Goal: Task Accomplishment & Management: Use online tool/utility

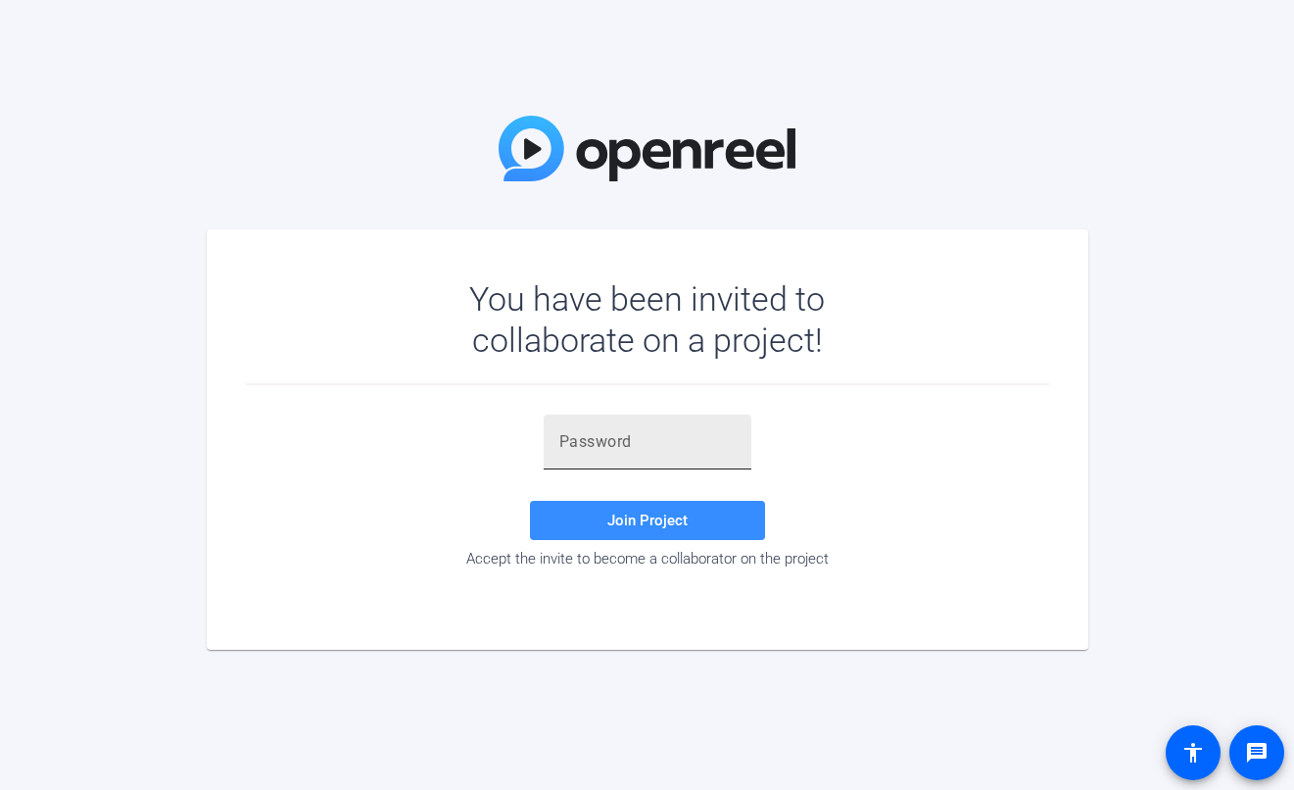
click at [650, 438] on input "text" at bounding box center [647, 442] width 176 height 24
paste input ";)[_hi"
type input ";)[_hi"
click at [627, 530] on span at bounding box center [647, 520] width 235 height 47
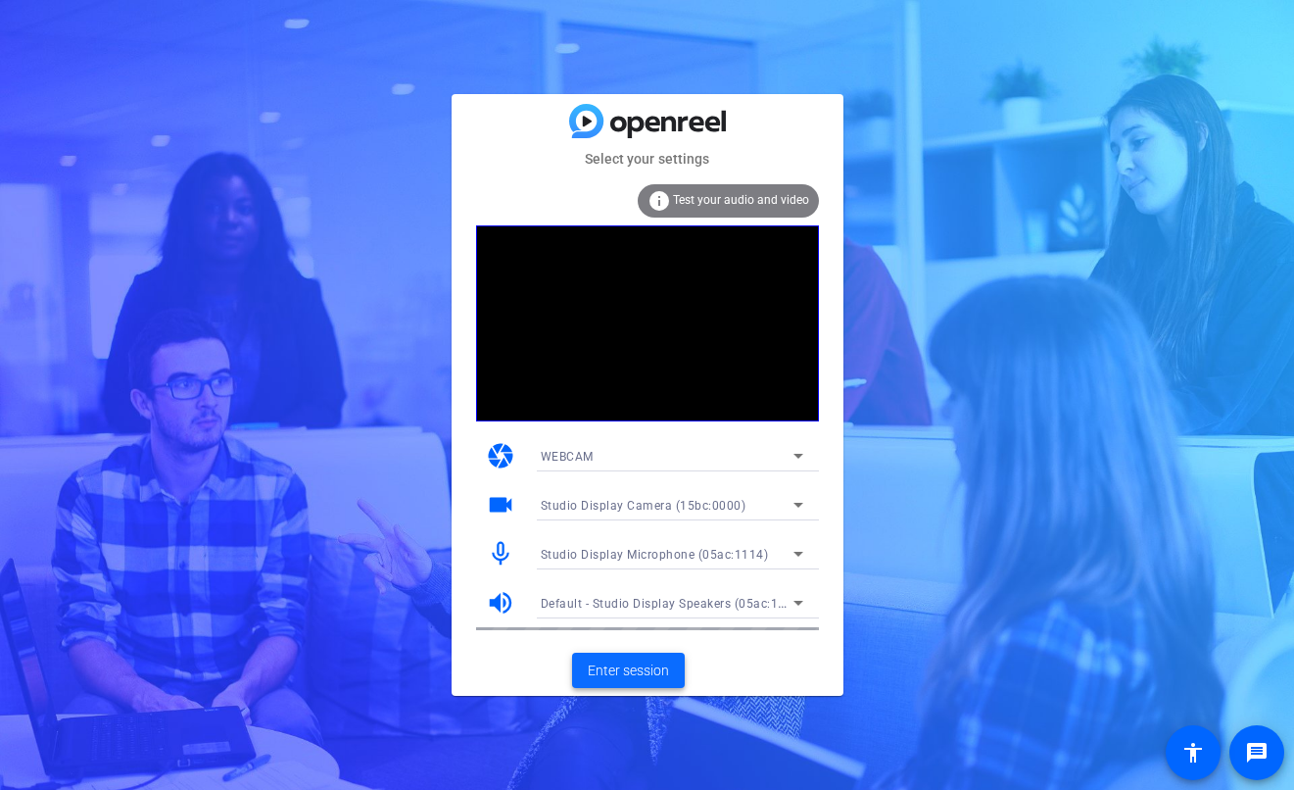
click at [612, 671] on span "Enter session" at bounding box center [628, 670] width 81 height 21
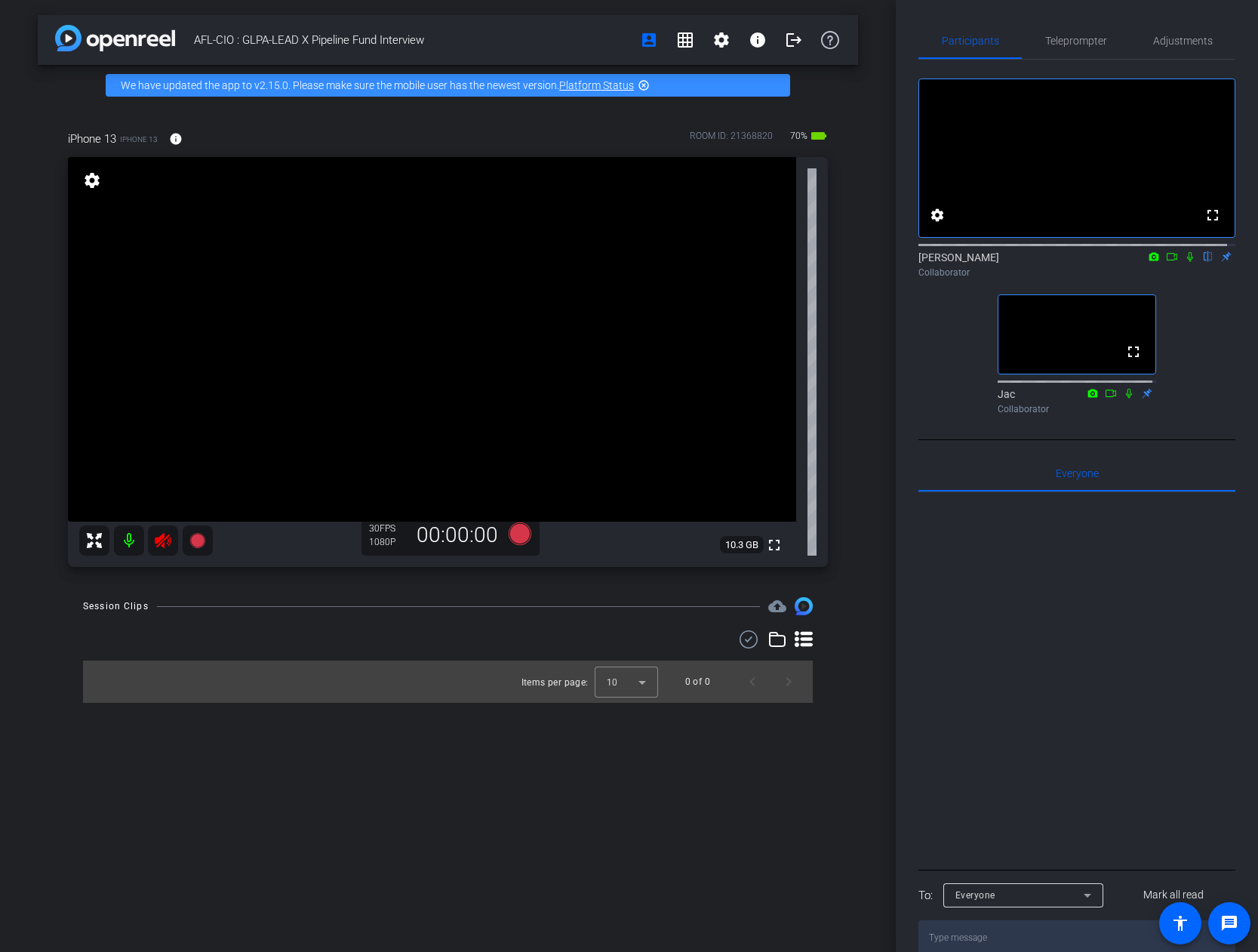
click at [162, 538] on icon at bounding box center [163, 541] width 16 height 15
click at [996, 44] on span "Adjustments" at bounding box center [1183, 41] width 59 height 11
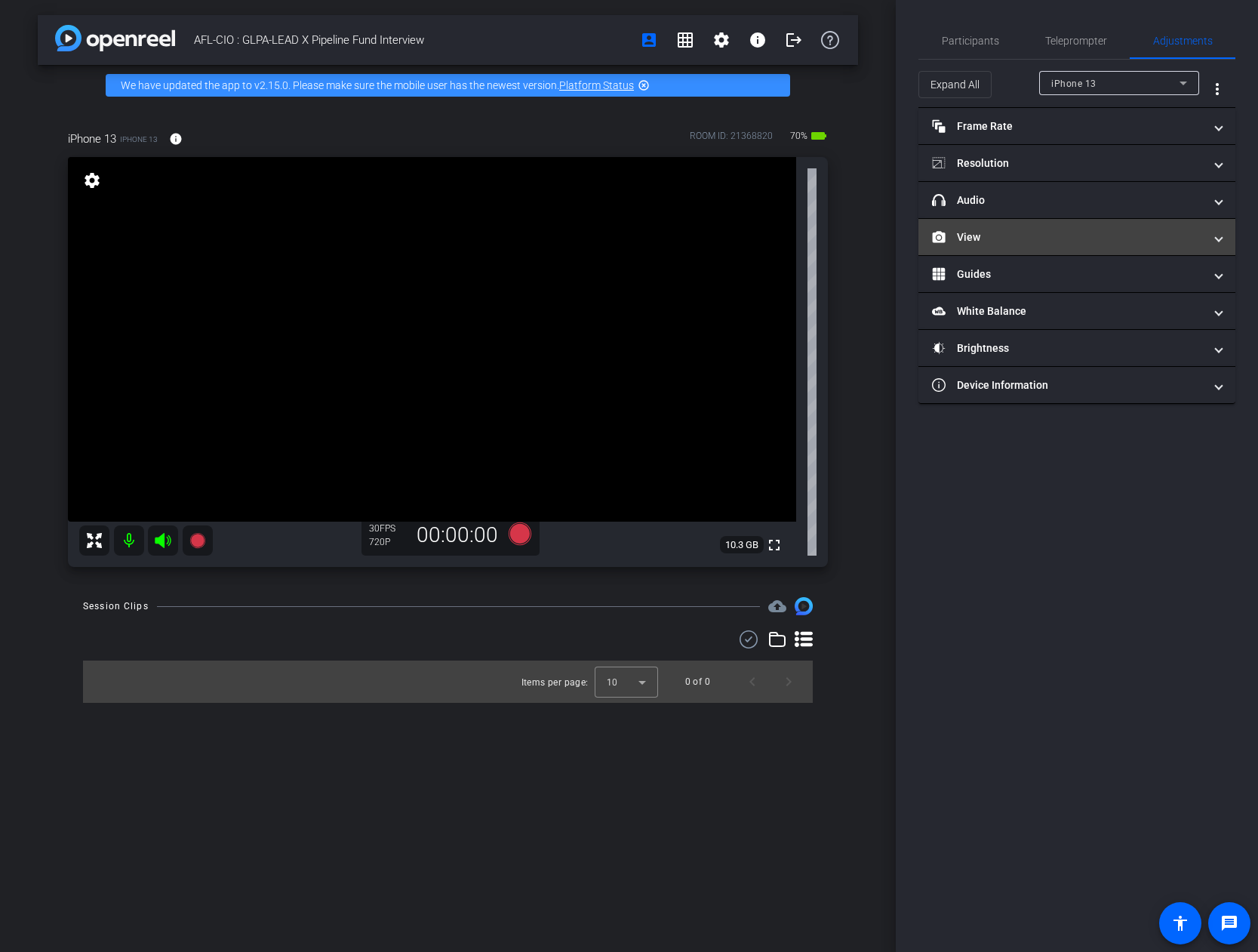
click at [990, 238] on mat-panel-title "View" at bounding box center [1068, 237] width 272 height 16
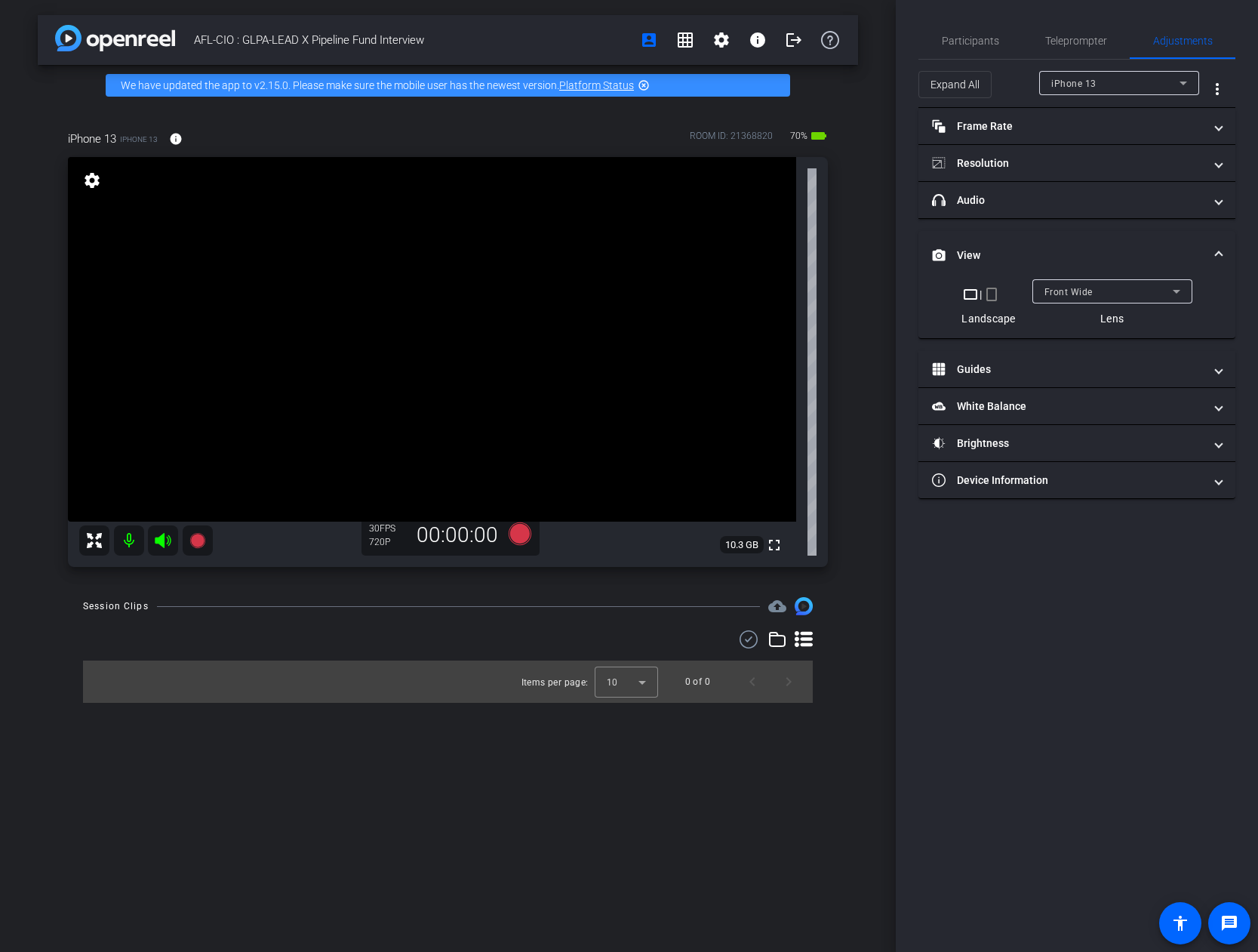
click at [993, 297] on mat-icon "crop_portrait" at bounding box center [992, 294] width 18 height 18
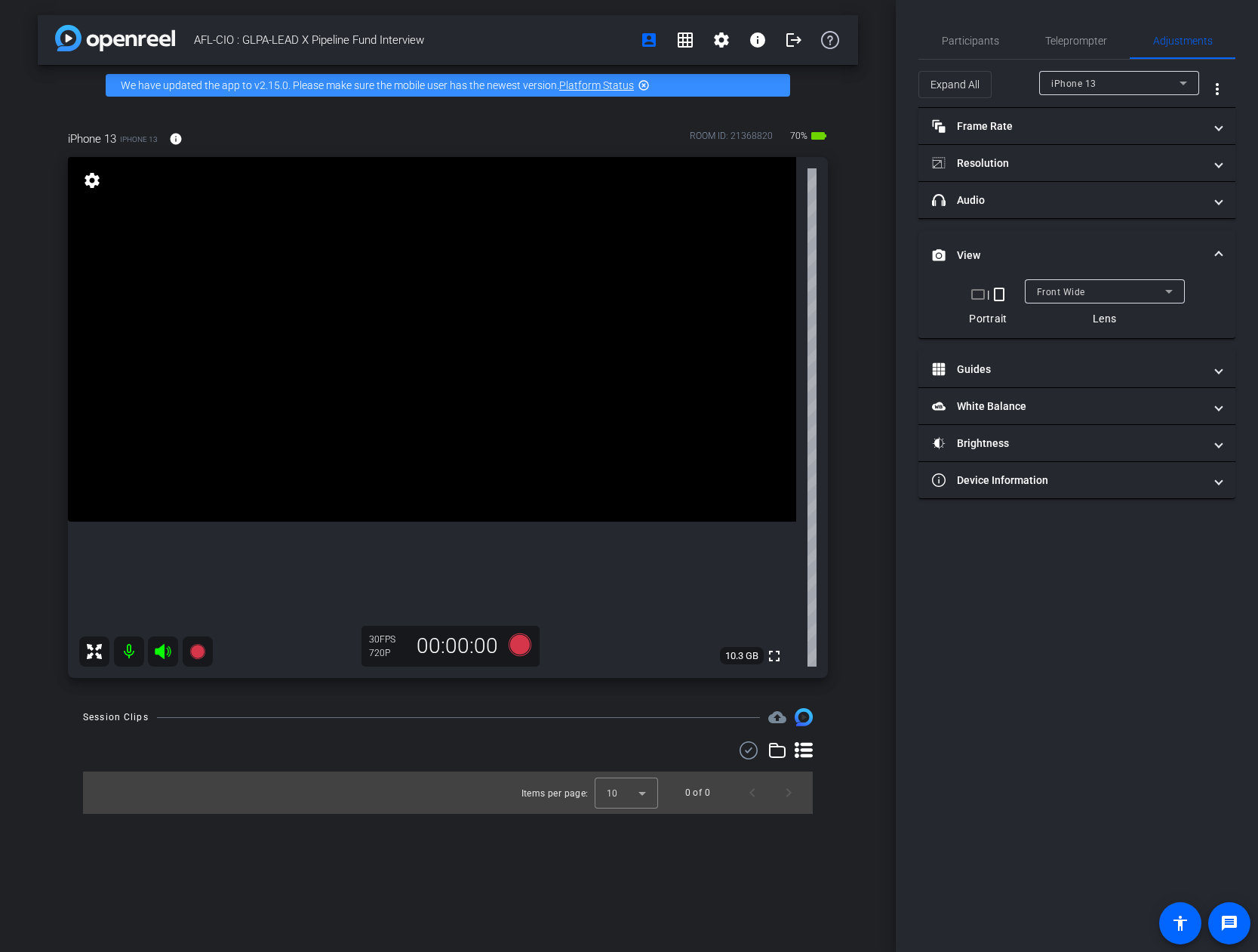
click at [984, 296] on mat-icon "crop_landscape" at bounding box center [978, 294] width 18 height 18
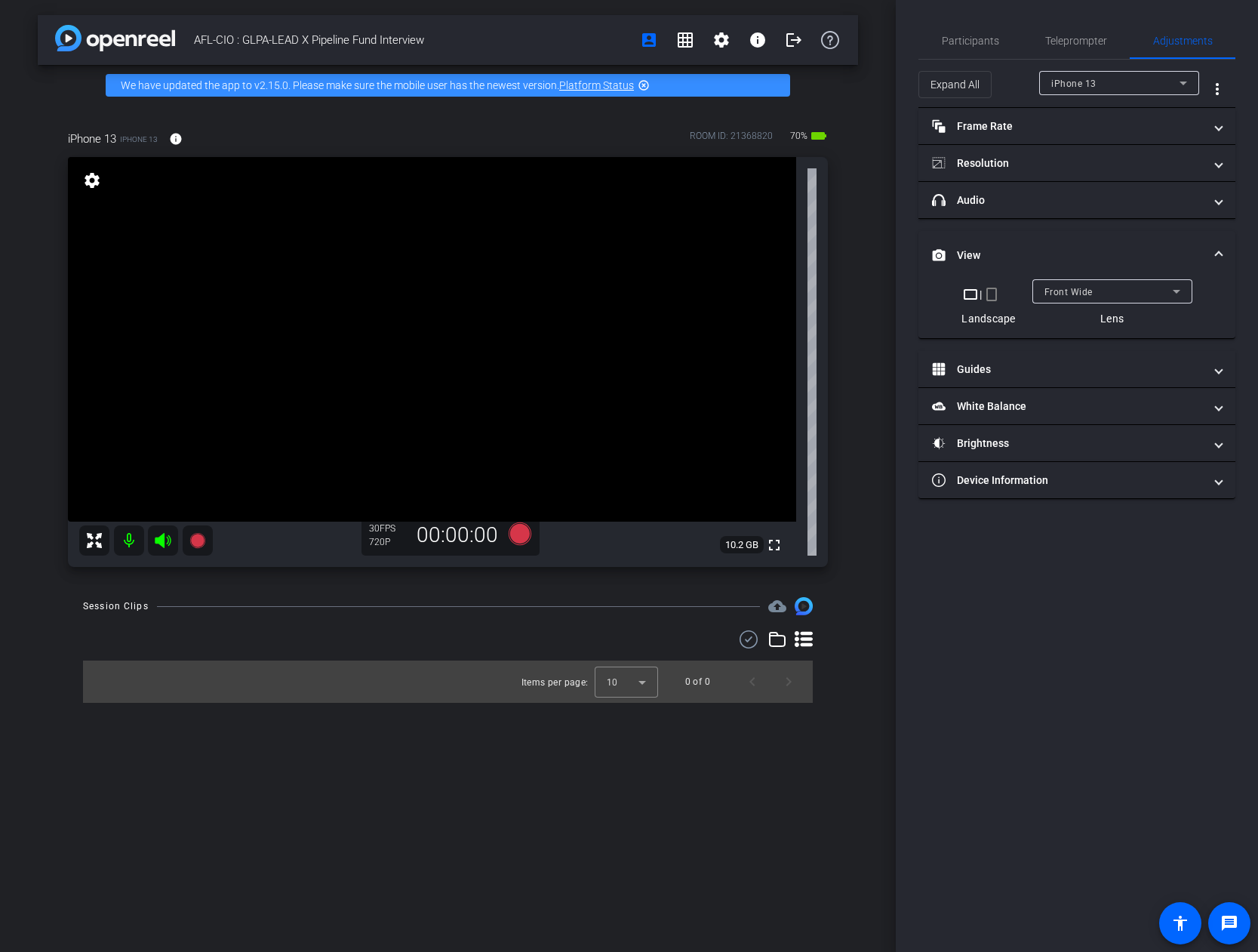
click at [996, 288] on span "Front Wide" at bounding box center [1068, 292] width 49 height 11
click at [996, 248] on div at bounding box center [629, 476] width 1258 height 952
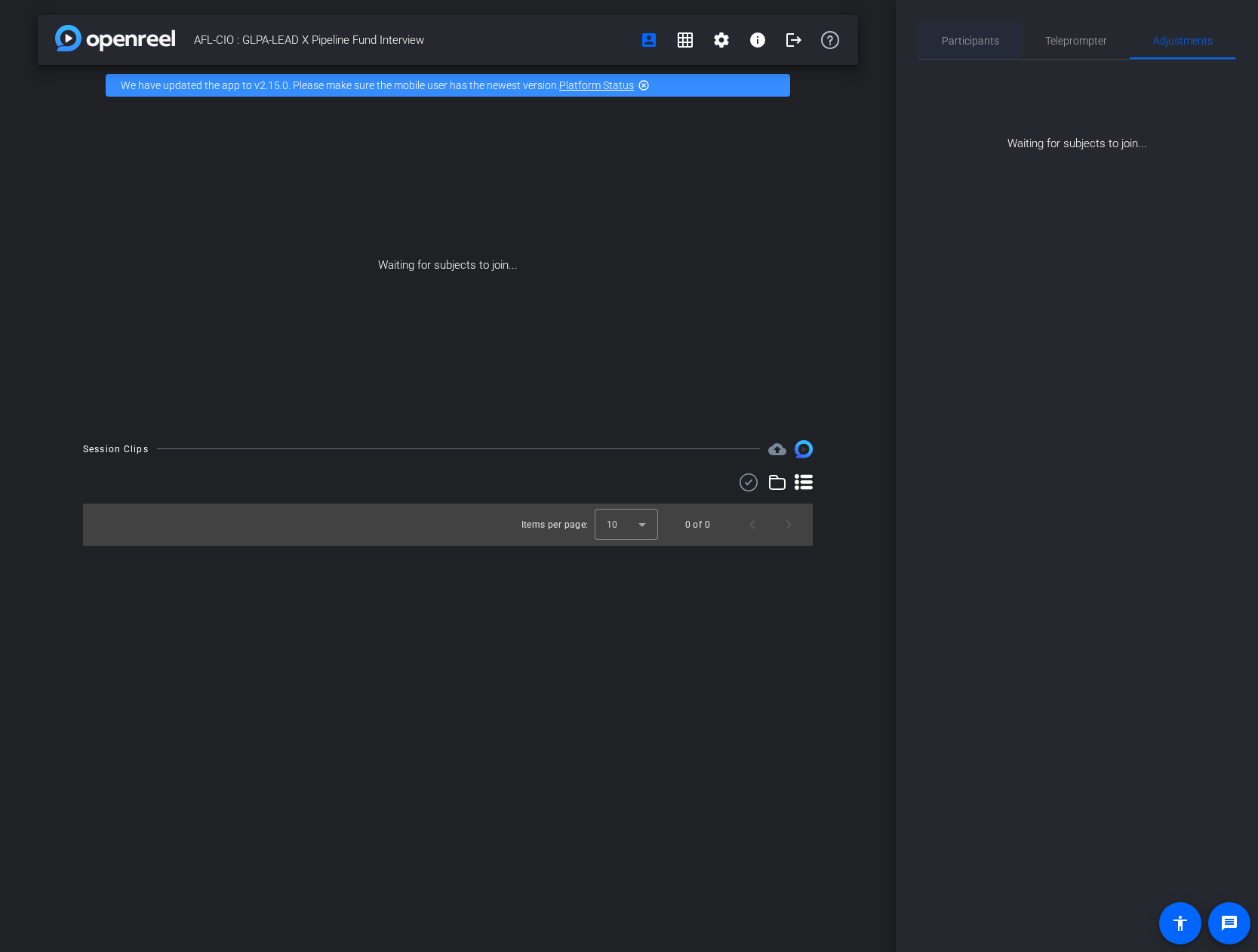
click at [963, 46] on span "Participants" at bounding box center [971, 41] width 57 height 11
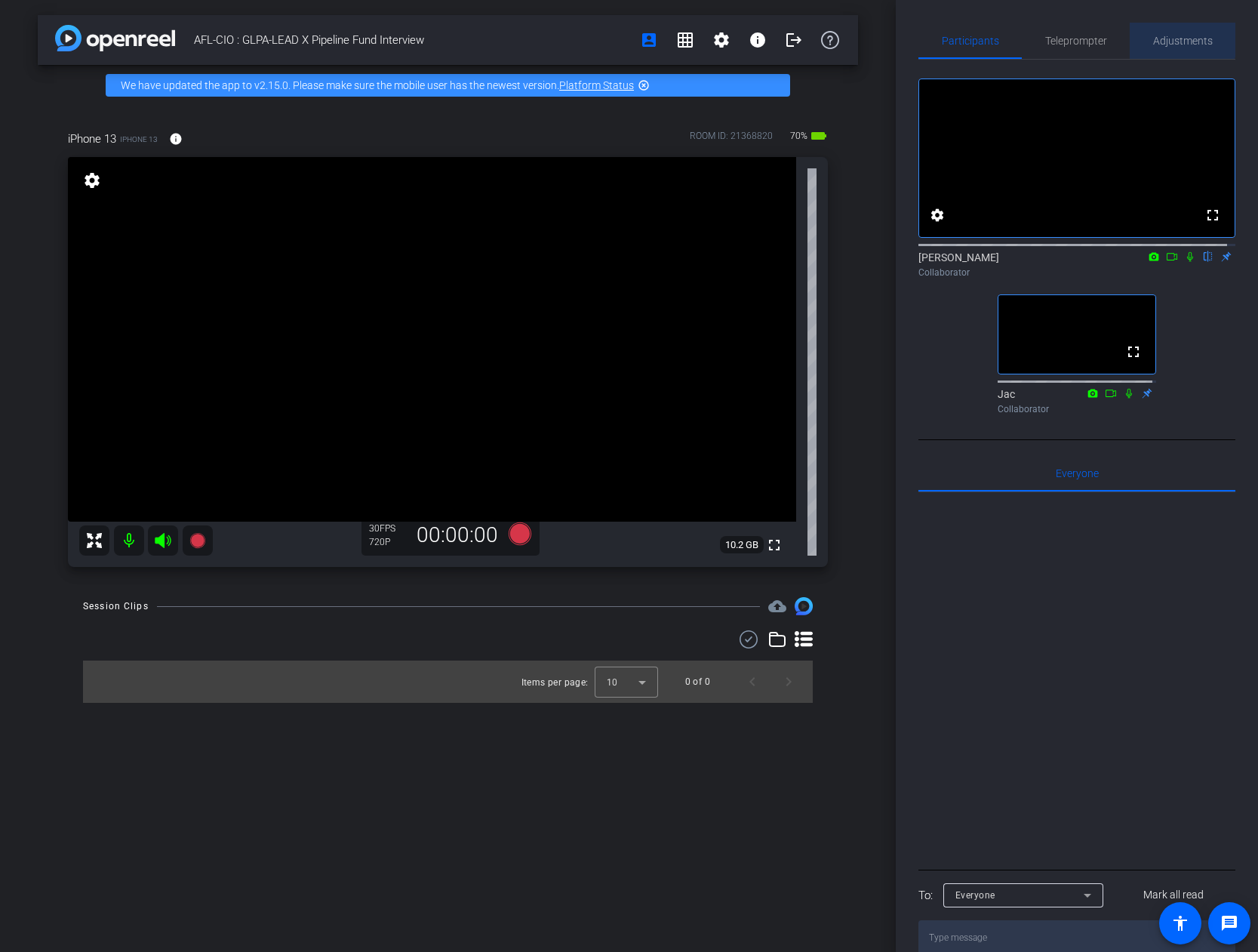
click at [996, 35] on span "Adjustments" at bounding box center [1183, 41] width 59 height 11
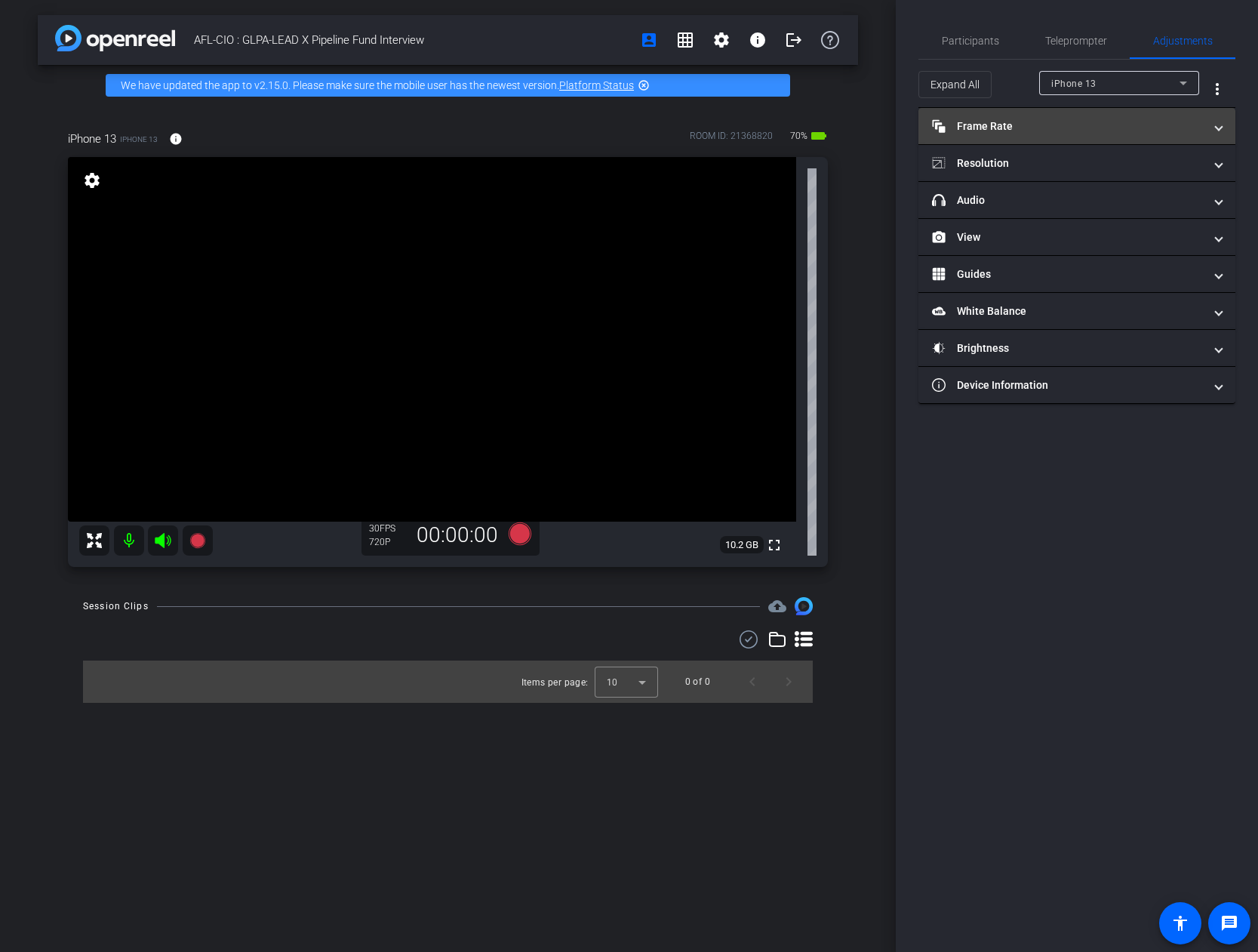
click at [996, 127] on mat-panel-title "Frame Rate Frame Rate" at bounding box center [1068, 126] width 272 height 16
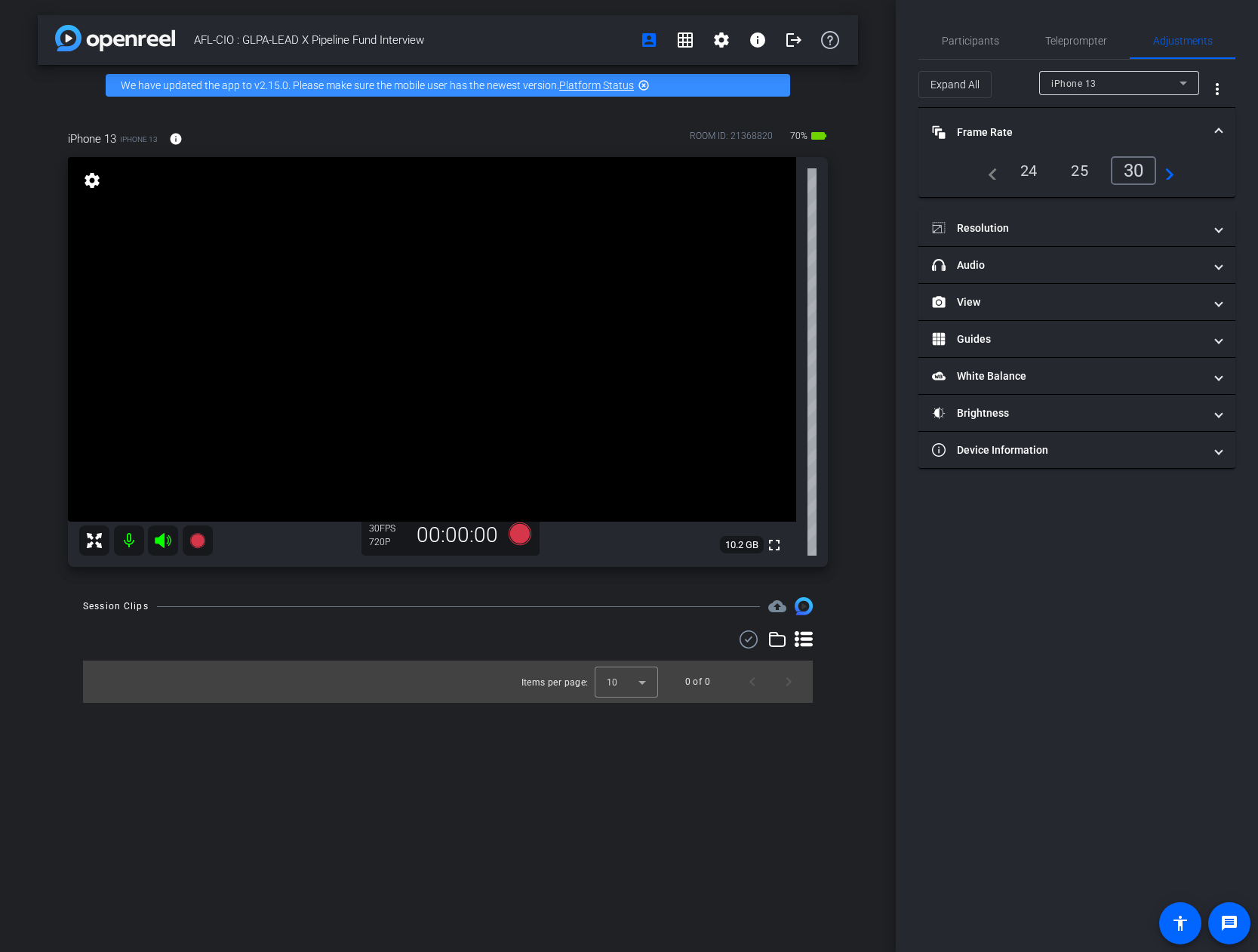
click at [996, 168] on div "24" at bounding box center [1029, 170] width 40 height 25
click at [996, 226] on mat-panel-title "Resolution" at bounding box center [1068, 228] width 272 height 16
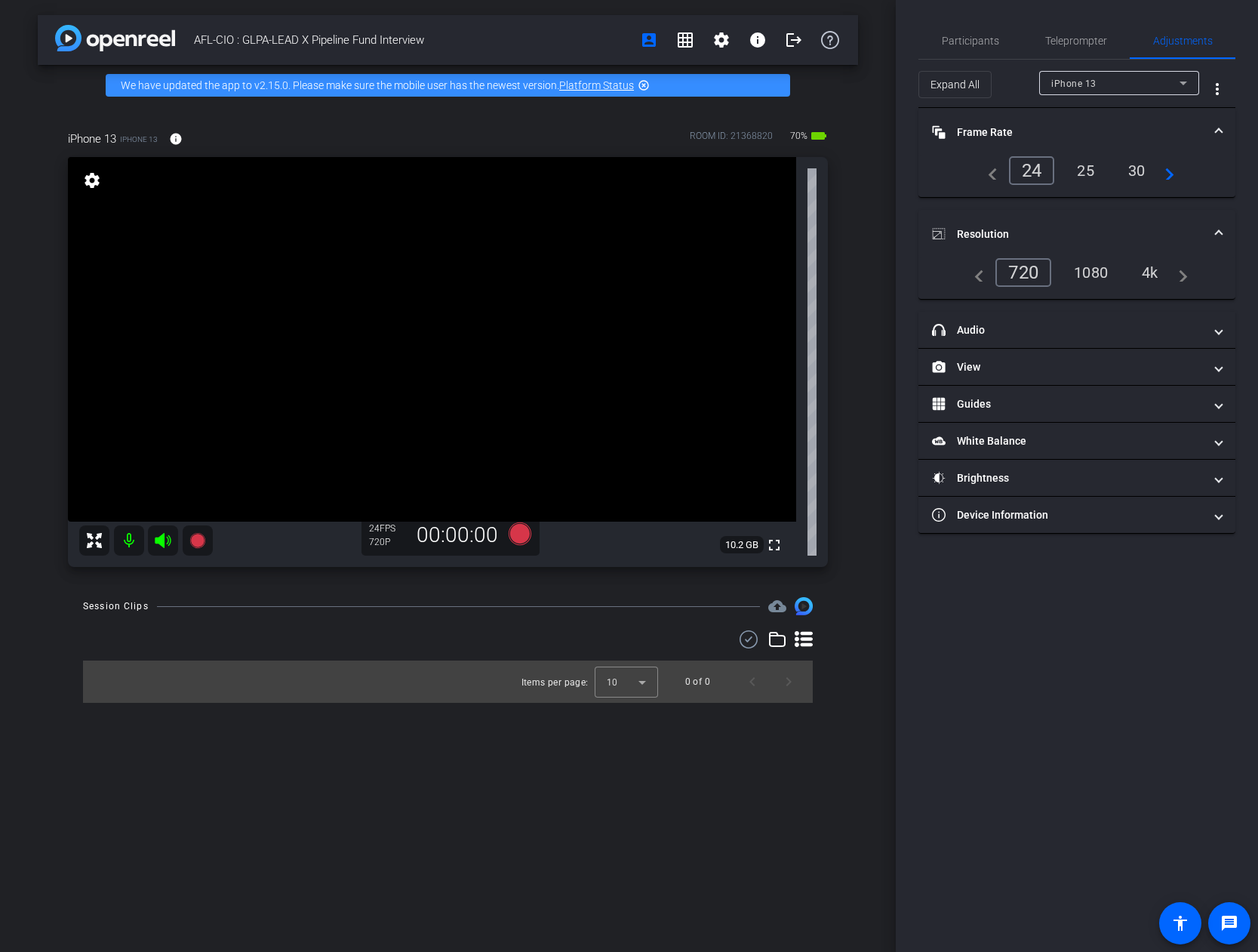
click at [996, 270] on div "4k" at bounding box center [1150, 272] width 39 height 25
click at [996, 370] on mat-panel-title "View" at bounding box center [1068, 367] width 272 height 16
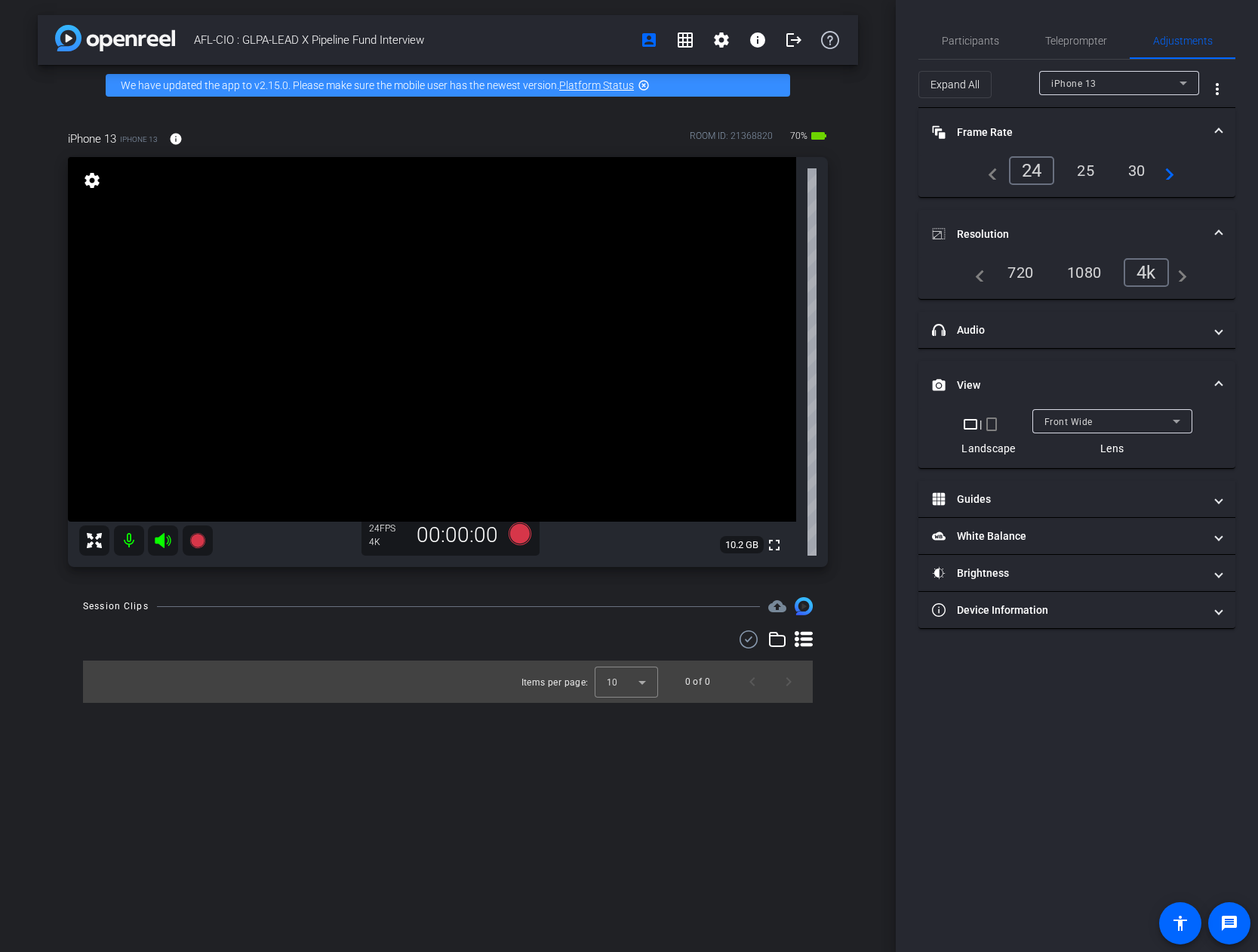
click at [996, 421] on div "Front Wide" at bounding box center [1109, 421] width 129 height 18
click at [996, 448] on span "Back Wide" at bounding box center [1068, 451] width 49 height 18
click at [990, 47] on span "Participants" at bounding box center [971, 40] width 57 height 36
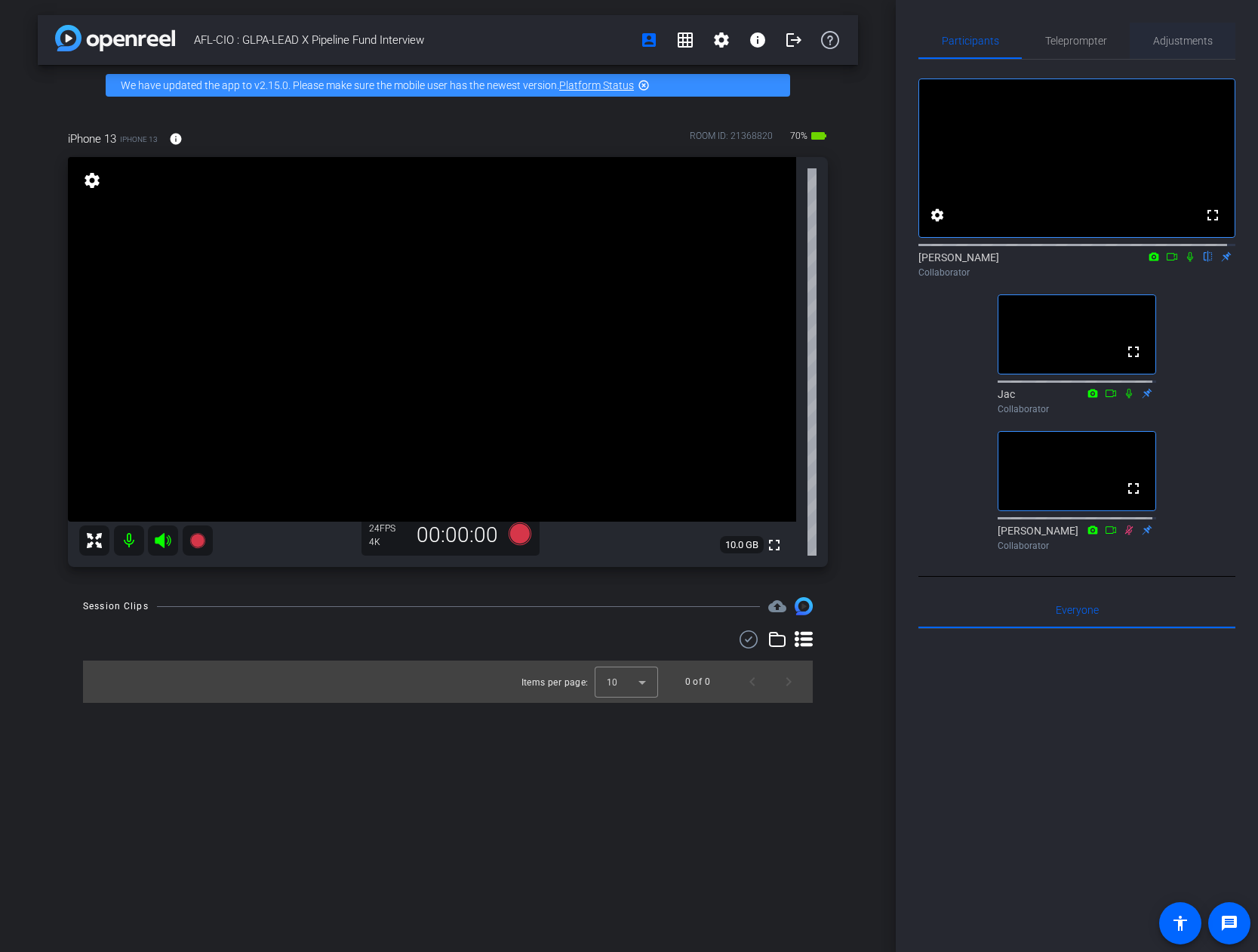
click at [996, 48] on span "Adjustments" at bounding box center [1183, 40] width 59 height 36
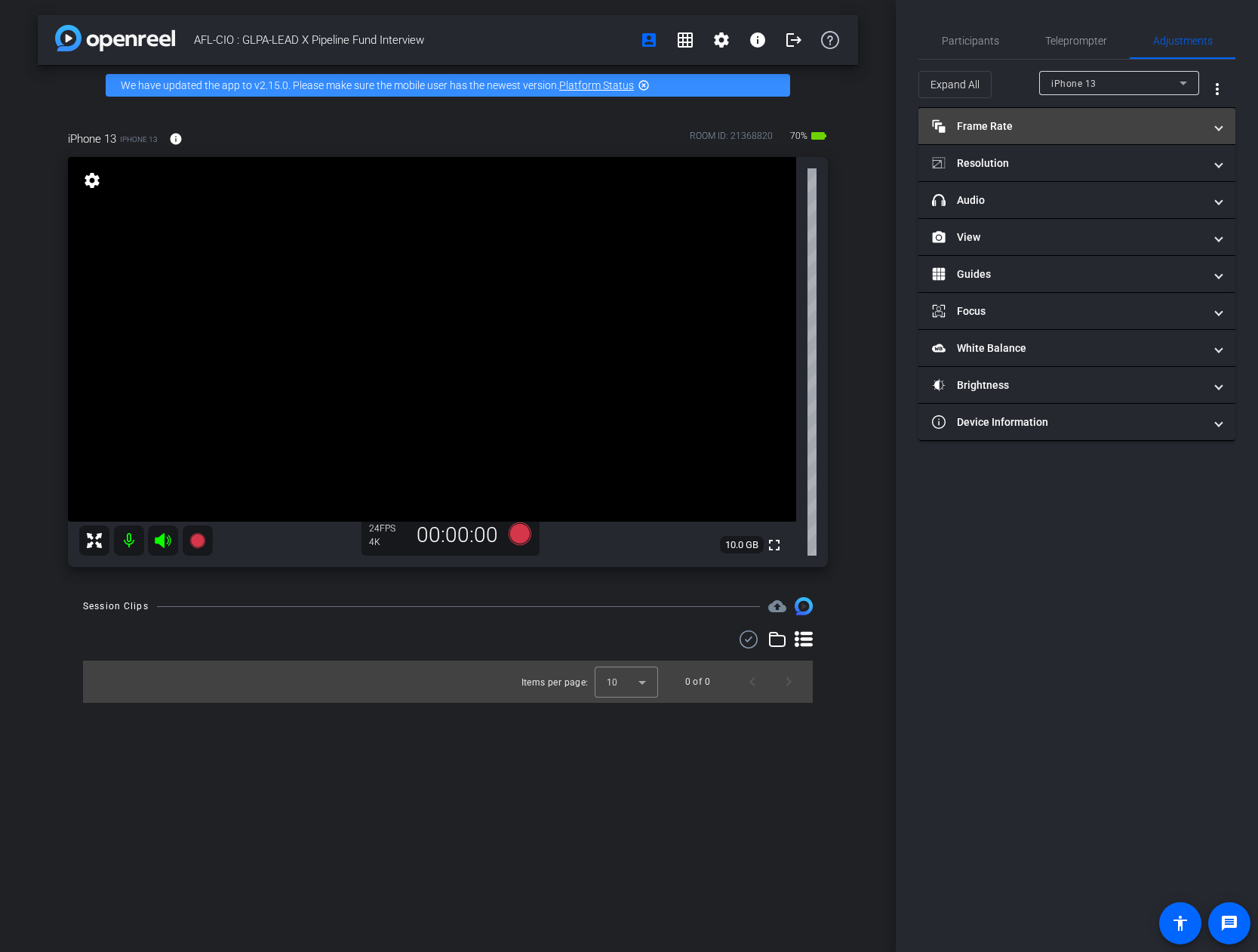
click at [996, 124] on mat-panel-title "Frame Rate Frame Rate" at bounding box center [1068, 126] width 272 height 16
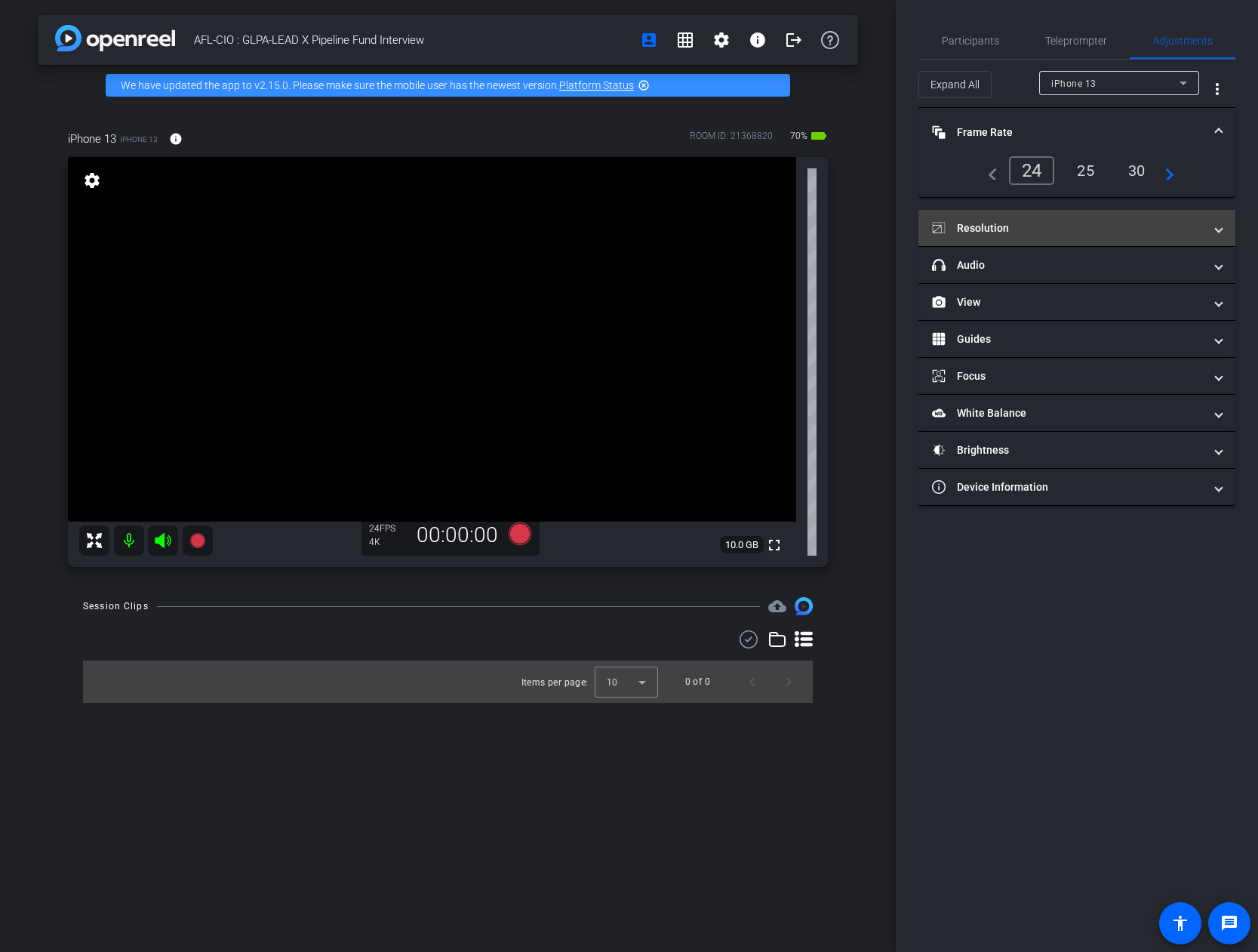
click at [996, 216] on mat-expansion-panel-header "Resolution" at bounding box center [1077, 227] width 317 height 36
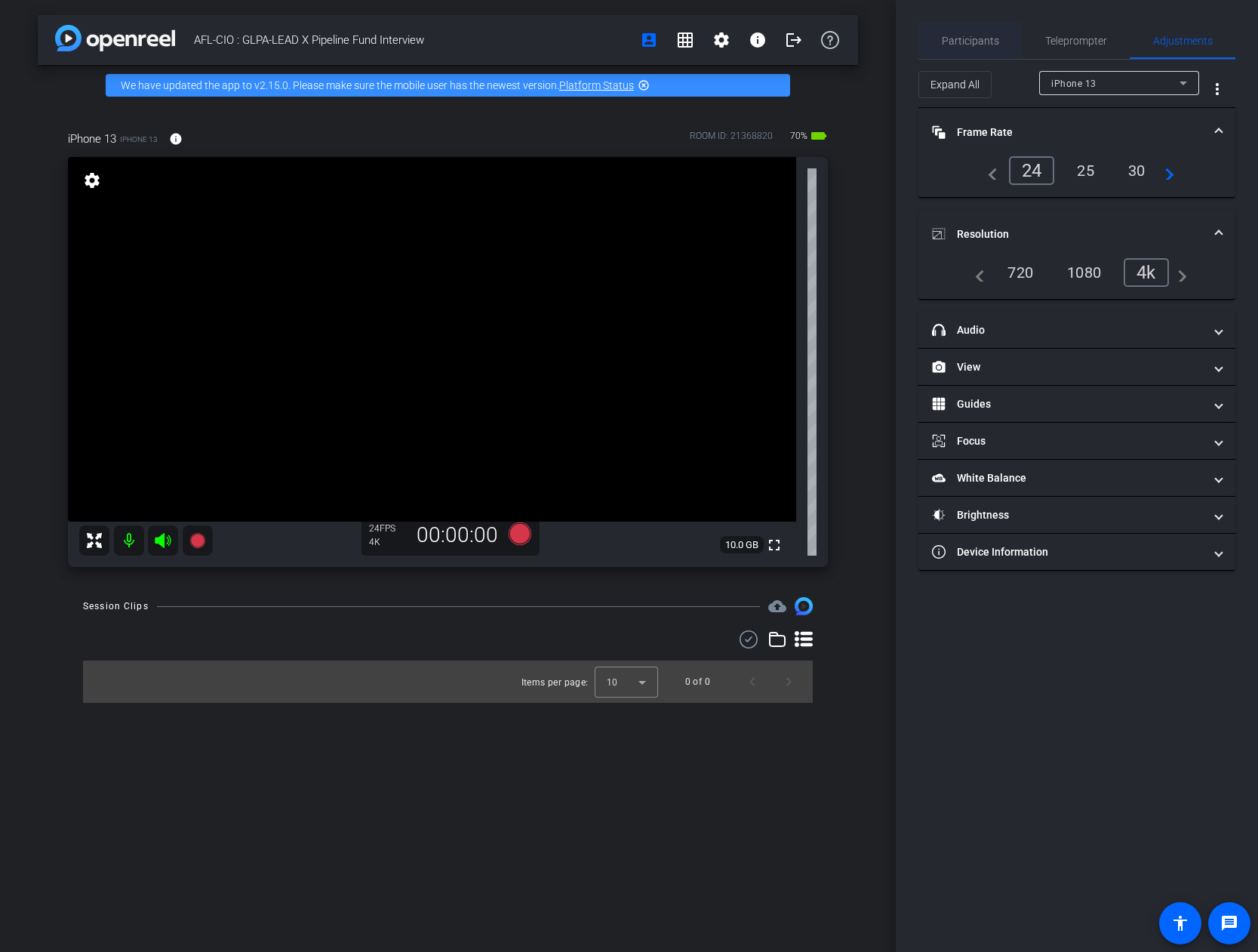
click at [954, 29] on span "Participants" at bounding box center [971, 40] width 57 height 36
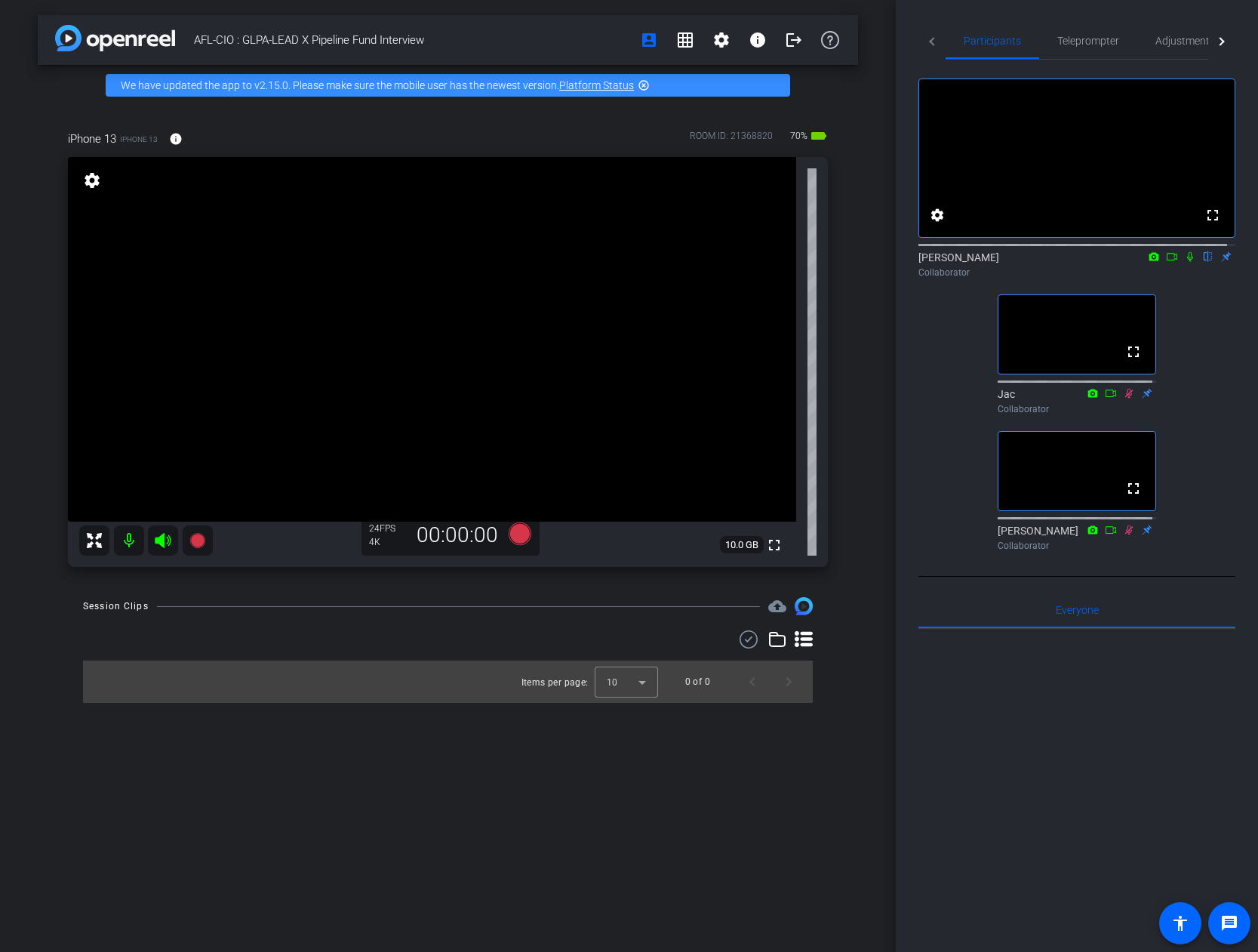
click at [996, 262] on icon at bounding box center [1190, 256] width 6 height 10
click at [518, 538] on icon at bounding box center [518, 533] width 22 height 22
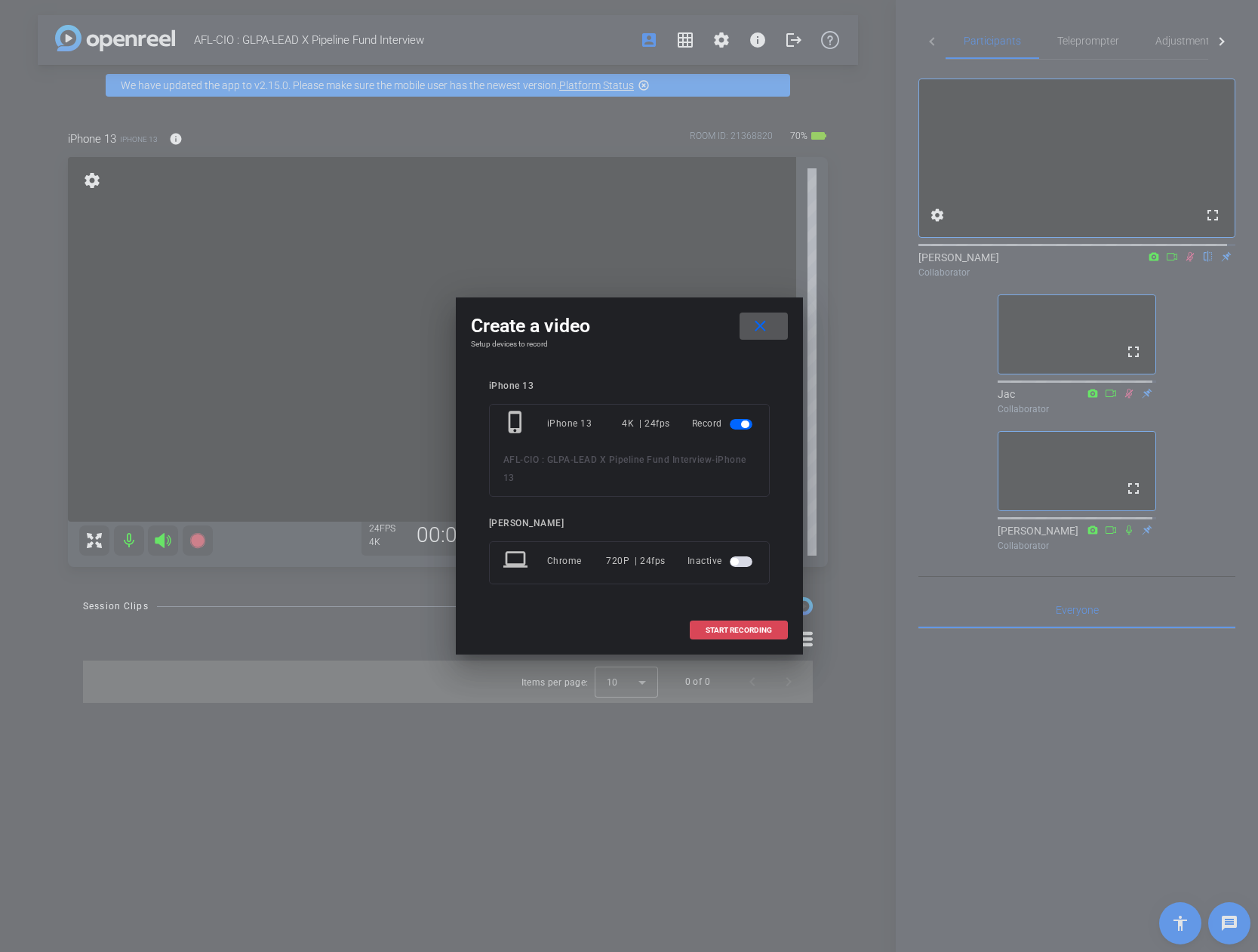
click at [740, 608] on span "START RECORDING" at bounding box center [739, 630] width 66 height 8
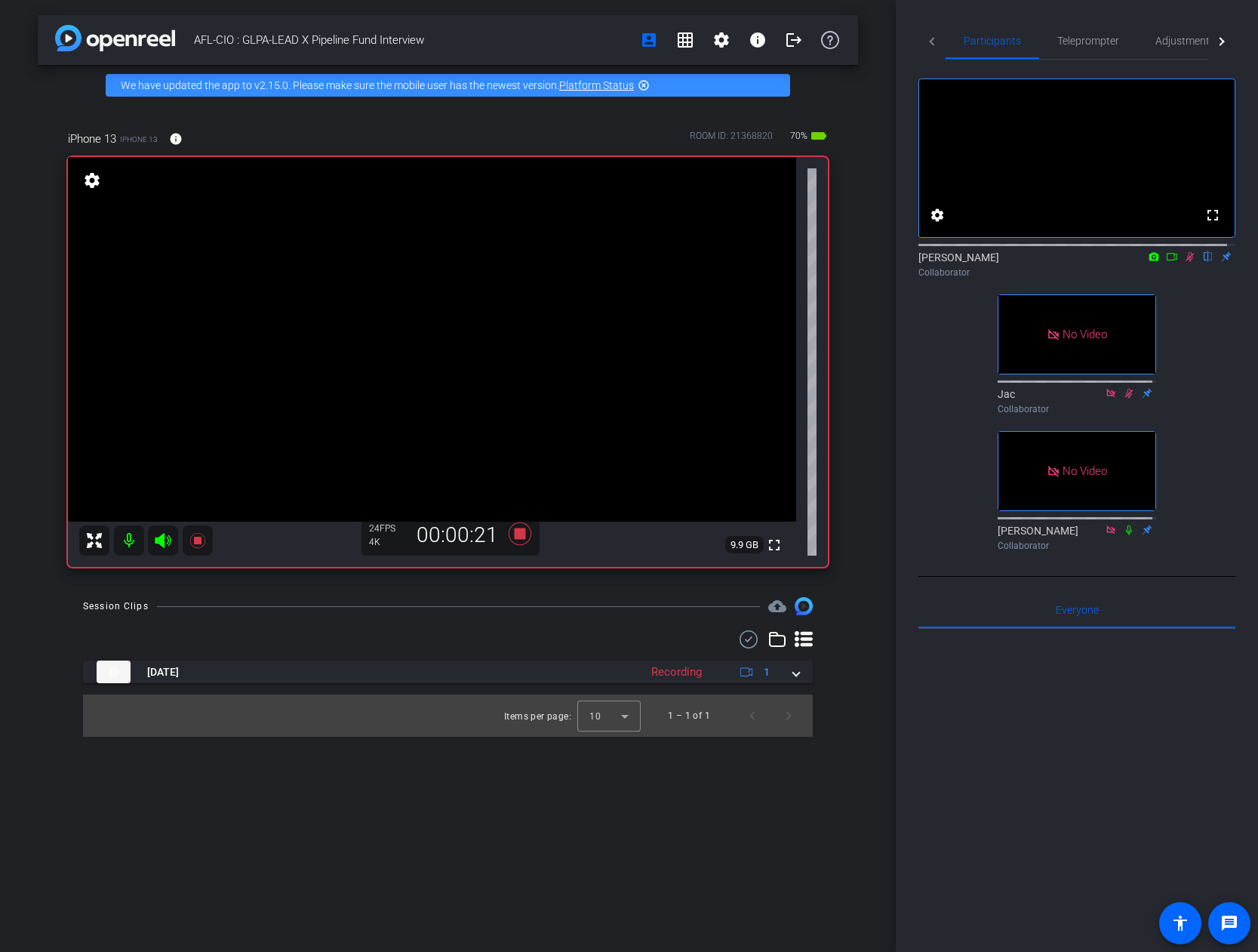
click at [996, 262] on icon at bounding box center [1172, 256] width 12 height 11
click at [726, 48] on mat-icon "settings" at bounding box center [722, 40] width 18 height 18
click at [773, 75] on span "Session Settings" at bounding box center [755, 72] width 79 height 18
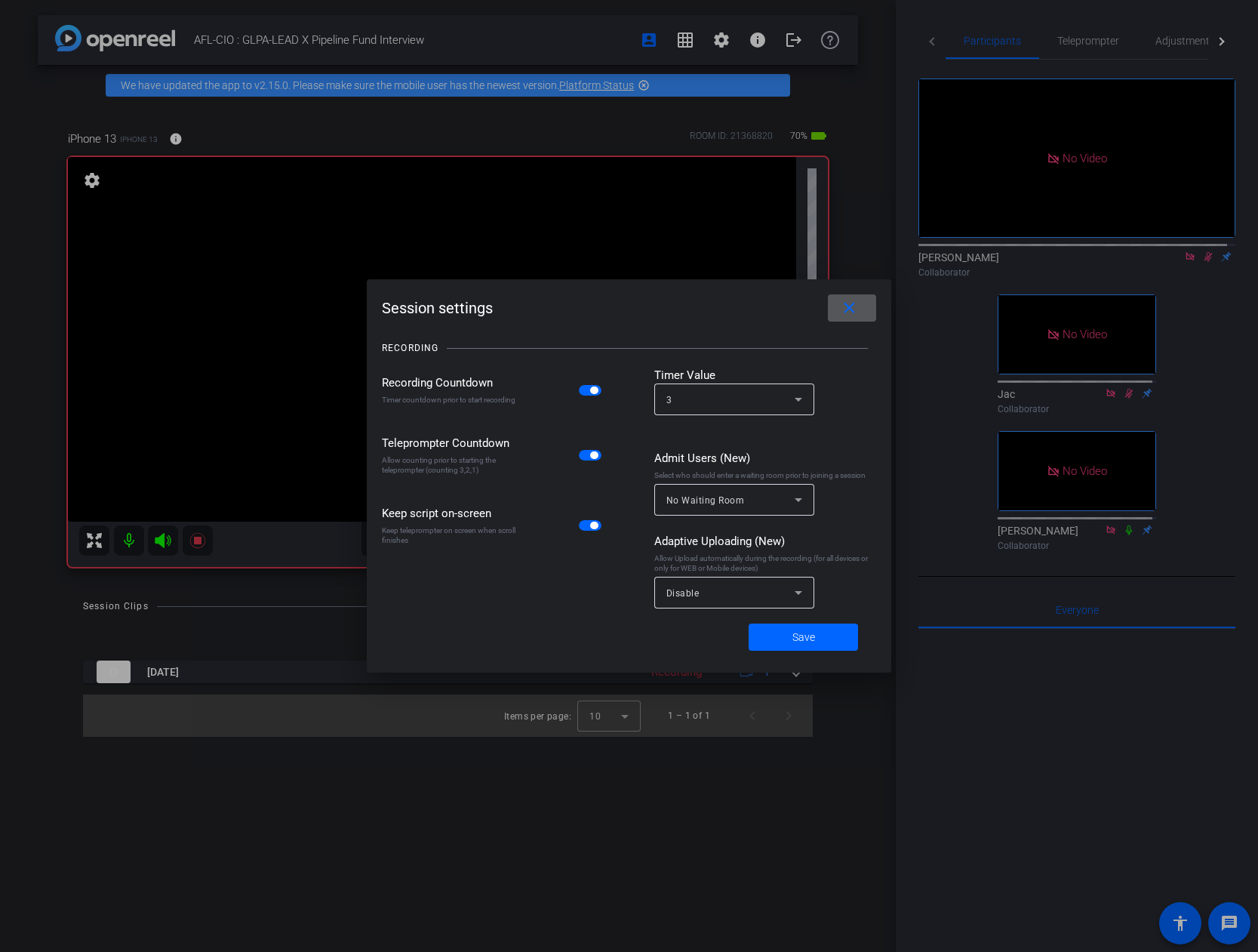
click at [731, 600] on div "Disable" at bounding box center [730, 592] width 129 height 18
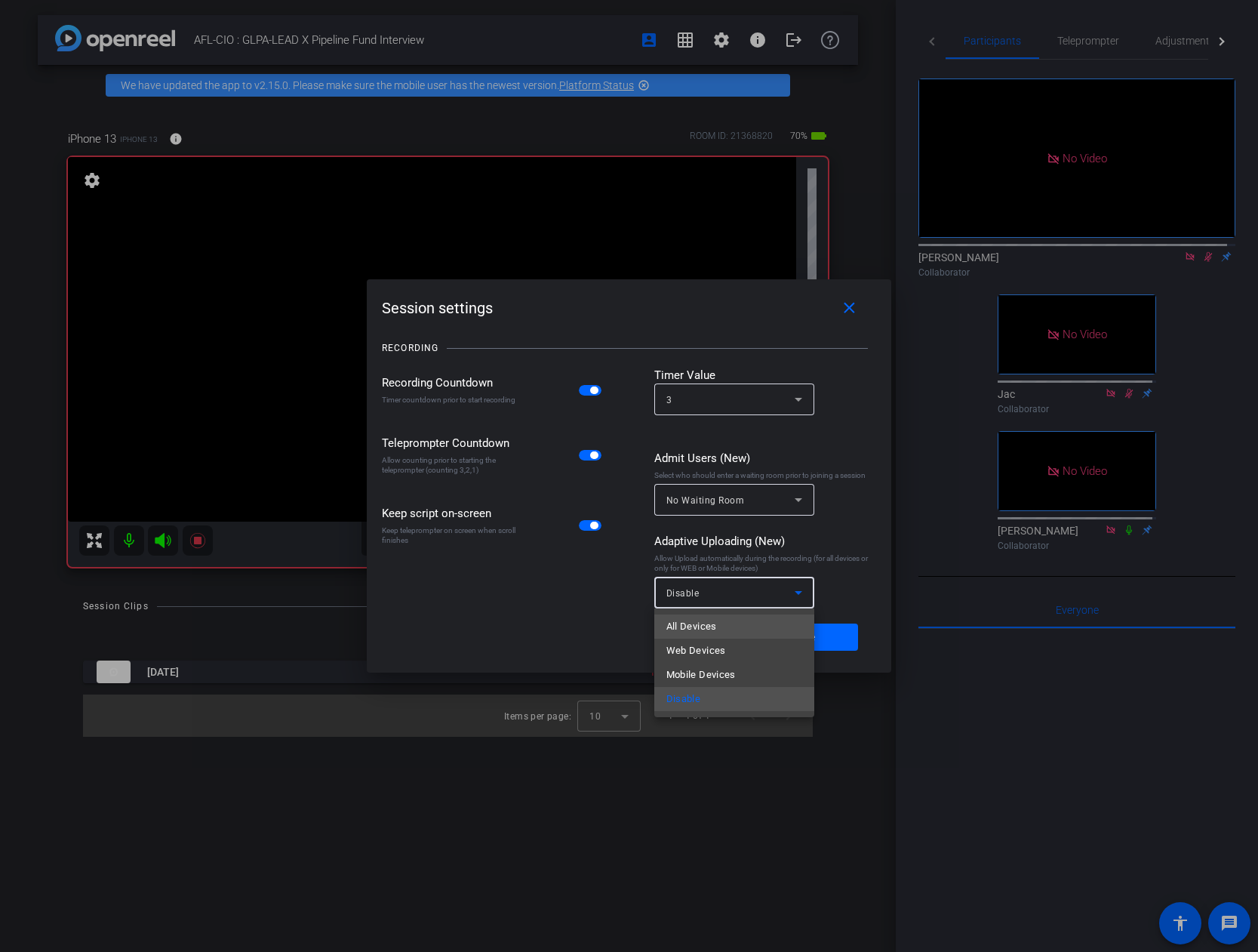
click at [723, 608] on mat-option "All Devices" at bounding box center [735, 626] width 160 height 24
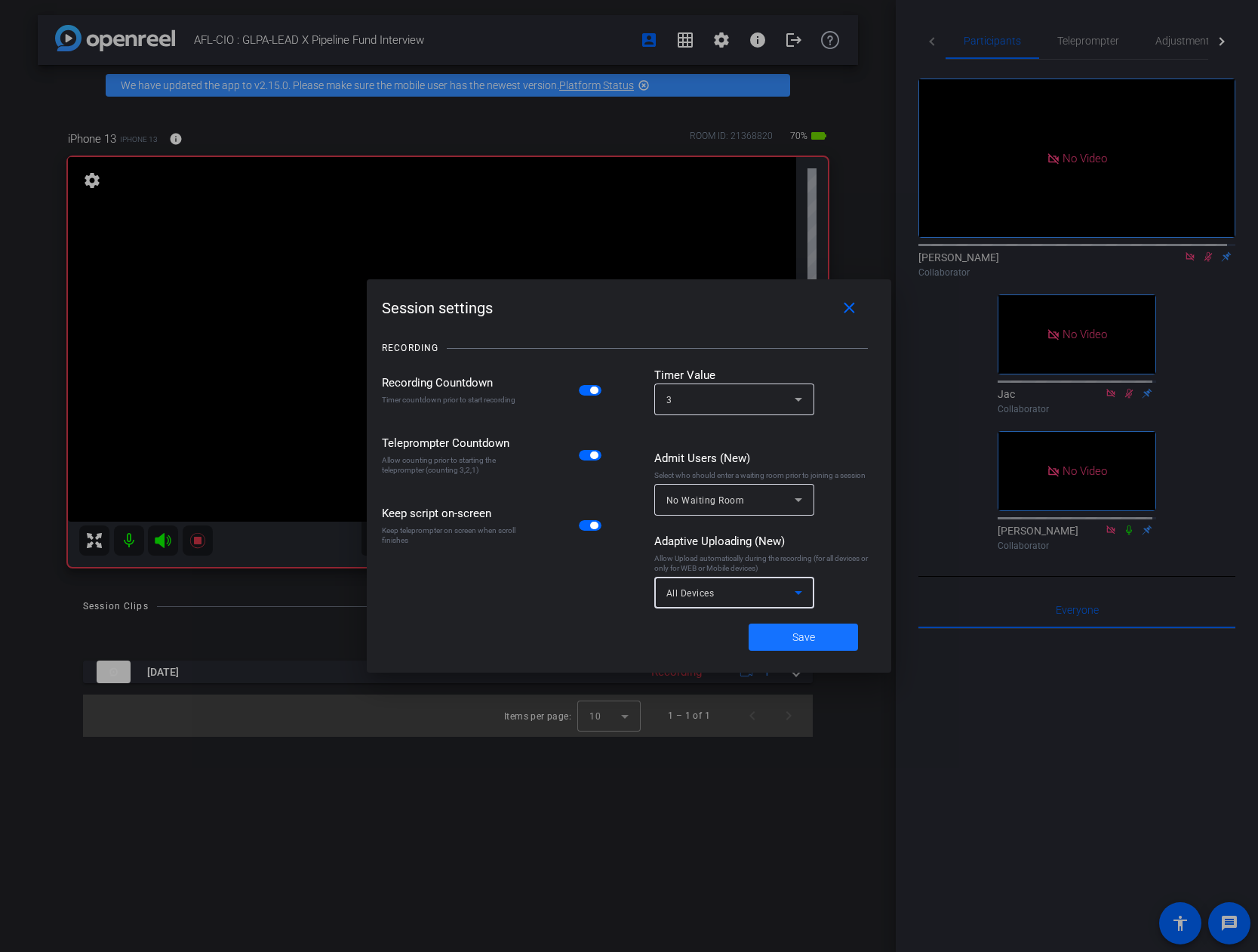
click at [823, 608] on span at bounding box center [803, 636] width 109 height 36
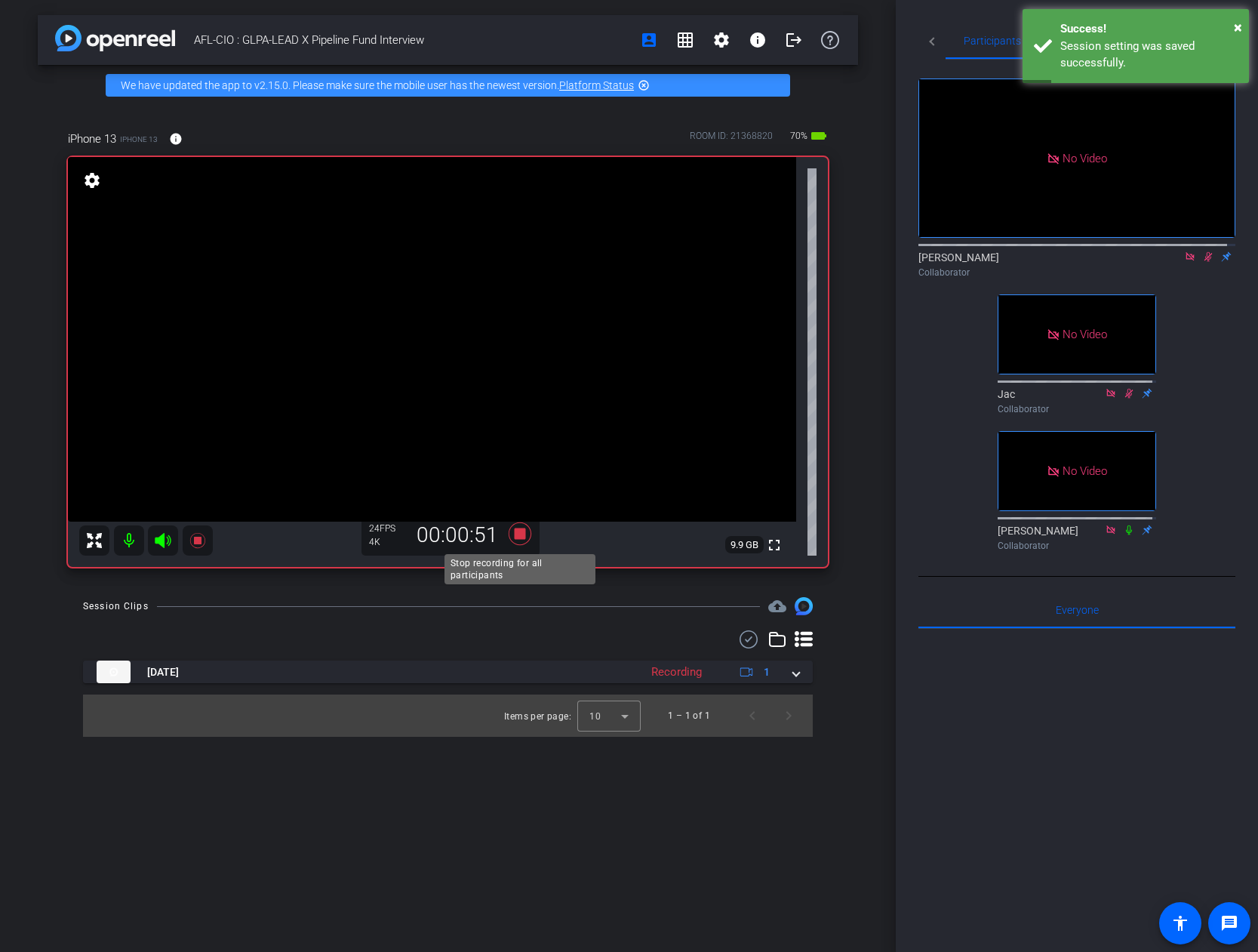
click at [518, 535] on icon at bounding box center [518, 533] width 22 height 22
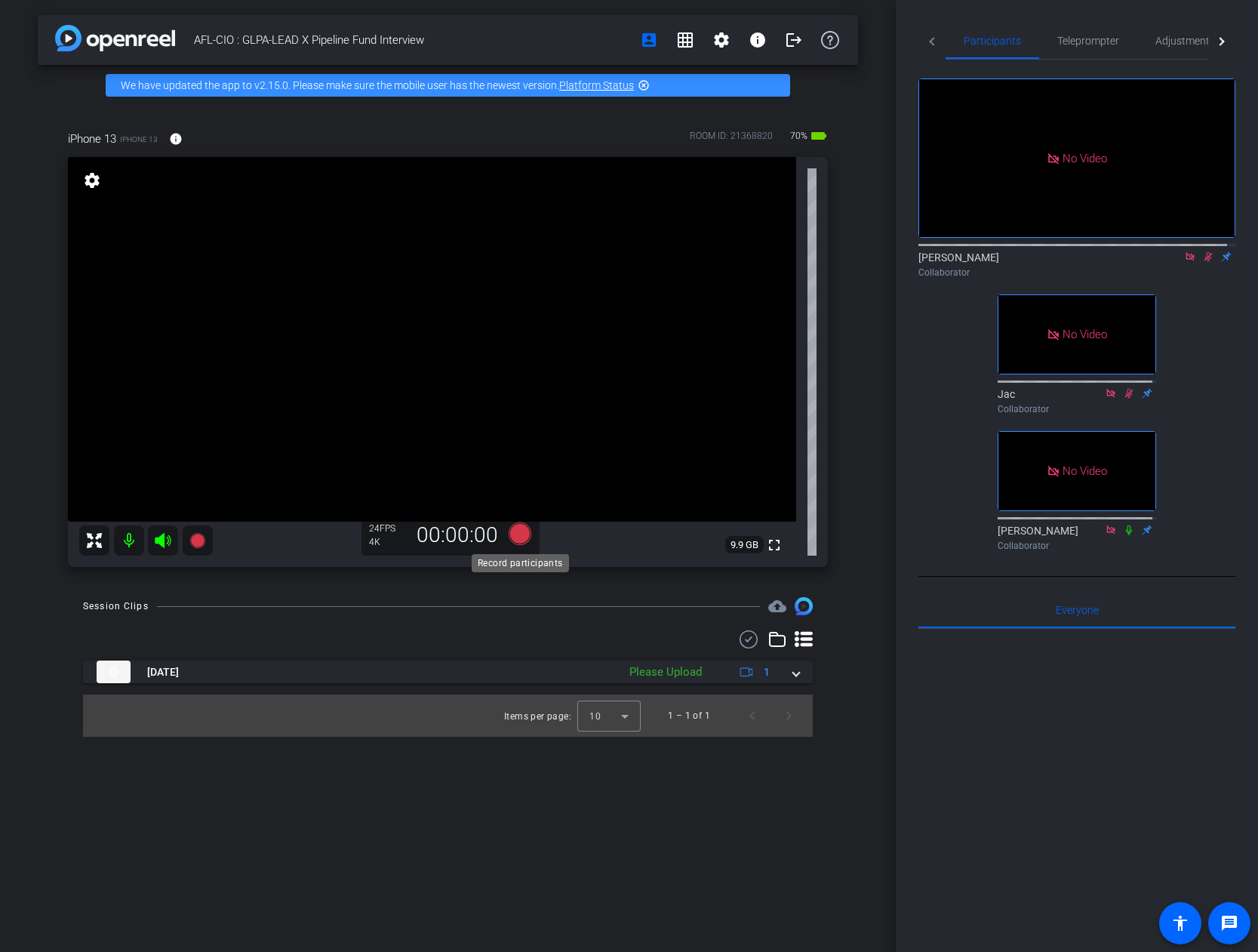
click at [519, 538] on icon at bounding box center [518, 533] width 22 height 22
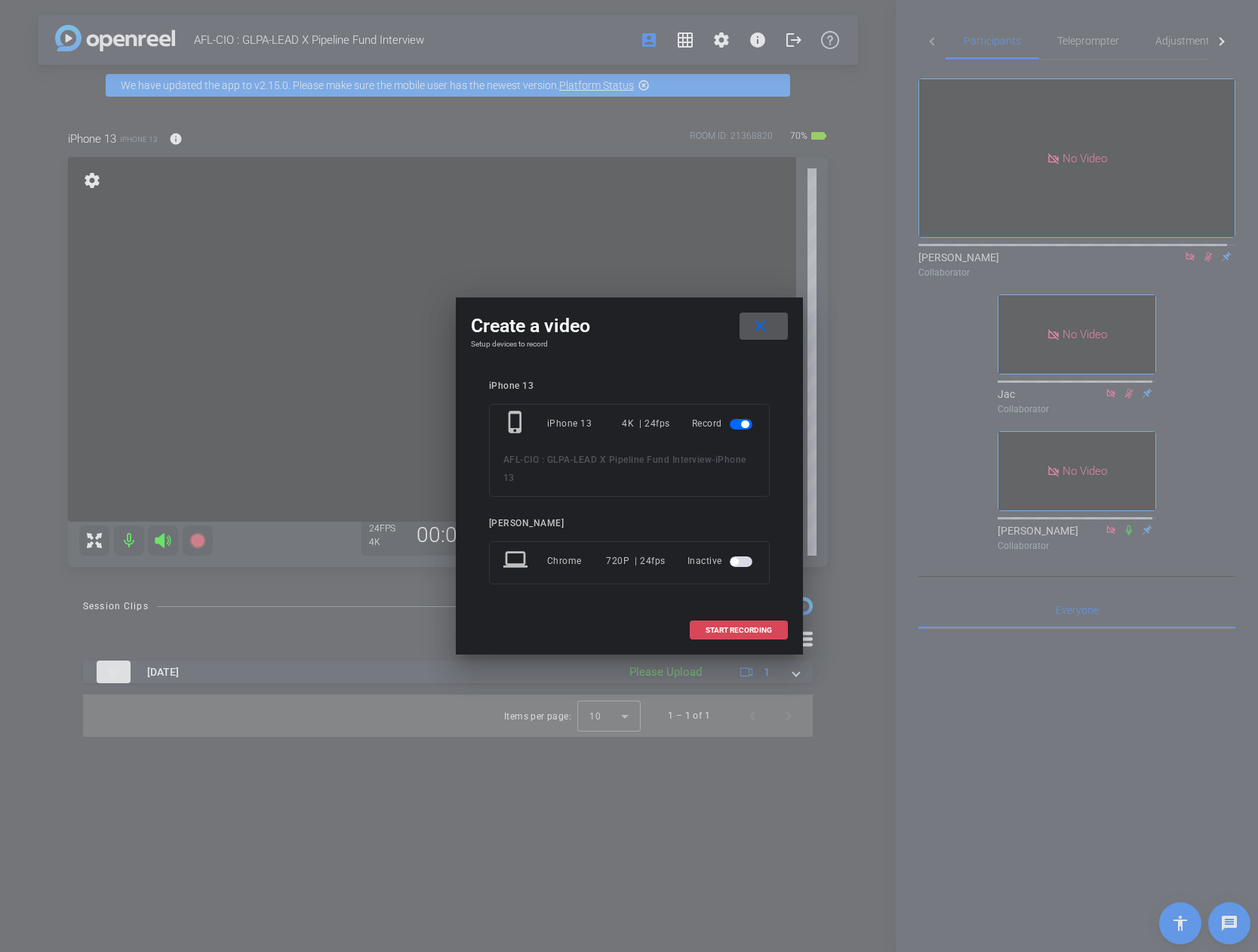
click at [720, 608] on span "START RECORDING" at bounding box center [739, 630] width 66 height 8
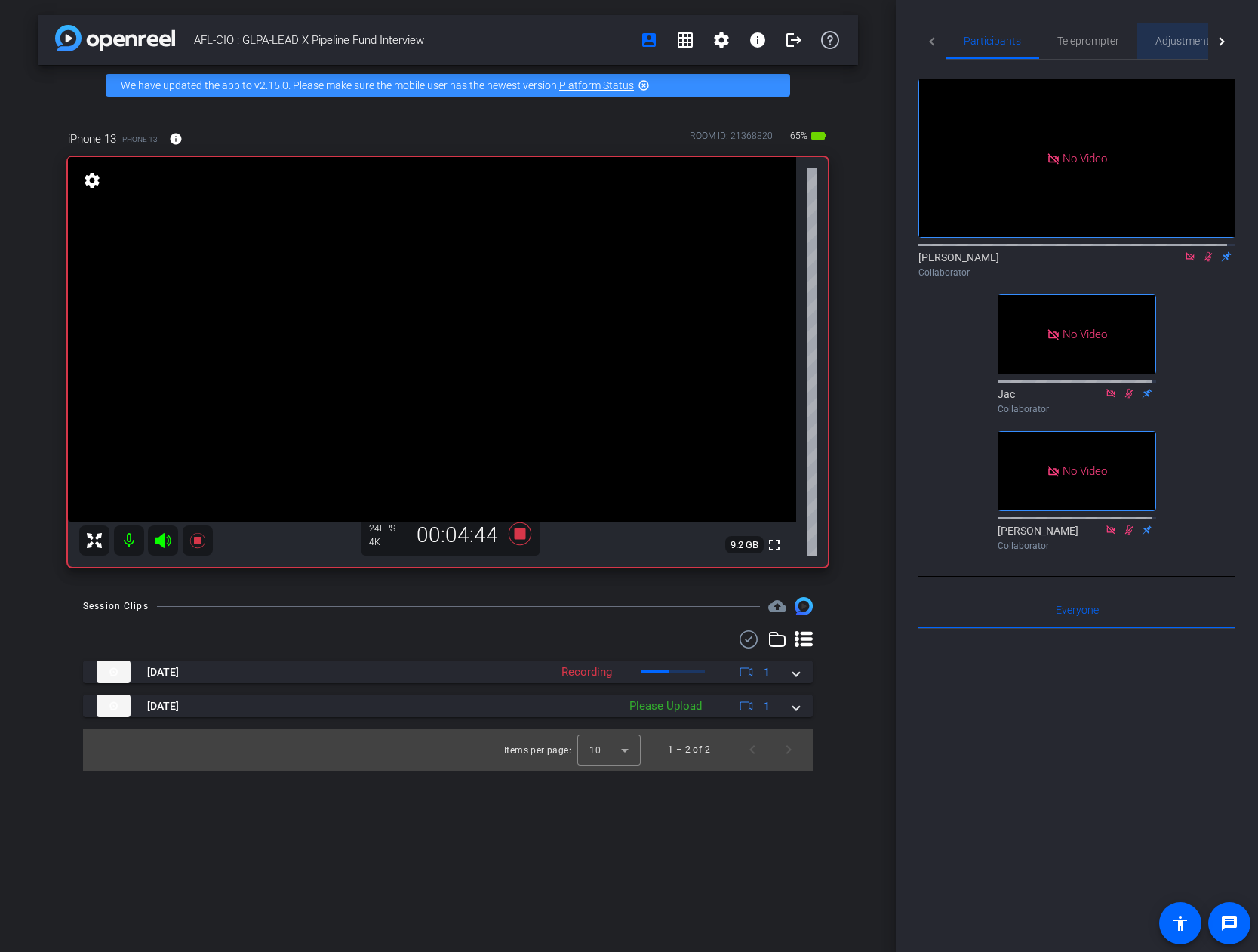
click at [996, 36] on span "Adjustments" at bounding box center [1185, 41] width 59 height 11
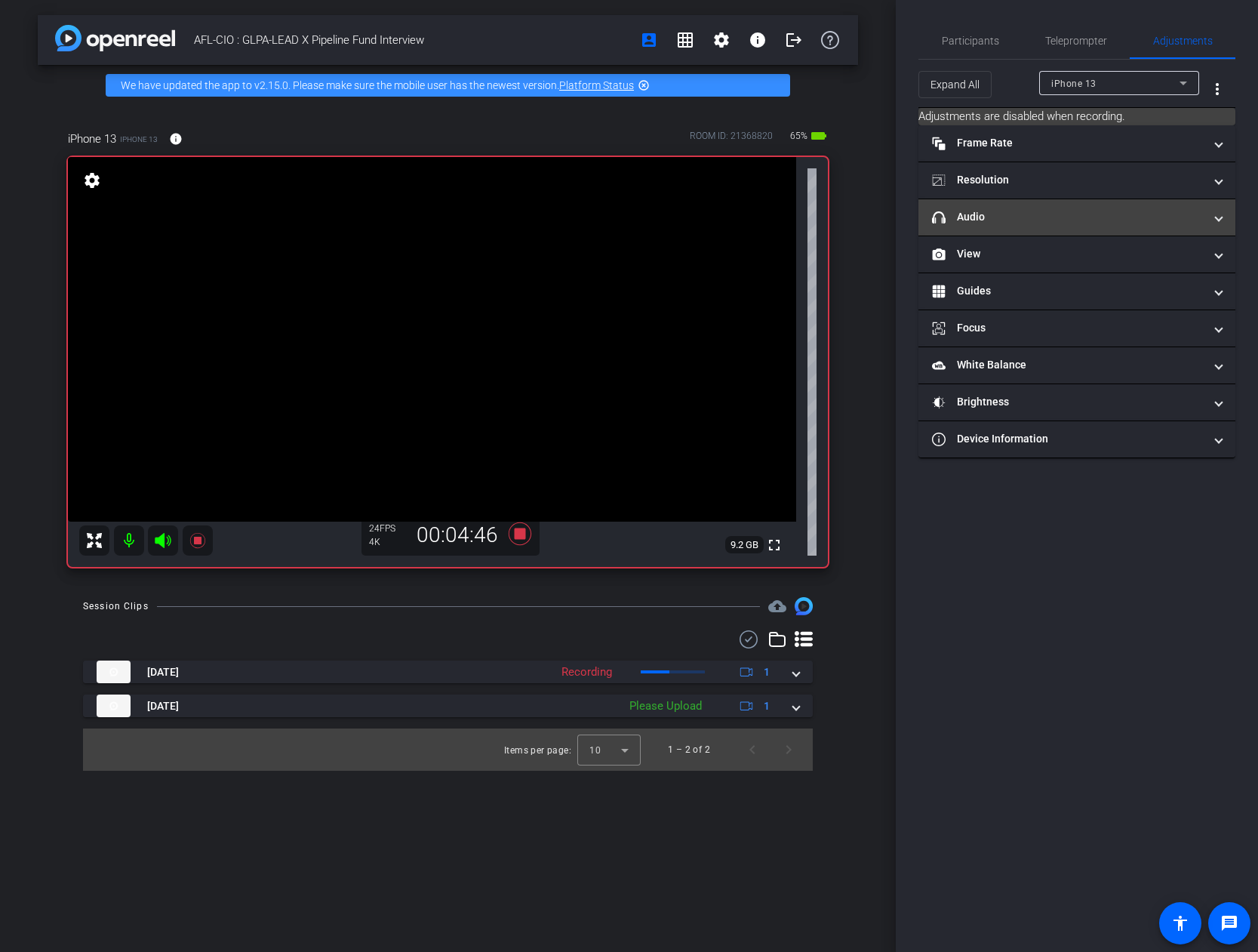
click at [996, 216] on mat-panel-title "headphone icon Audio" at bounding box center [1068, 216] width 272 height 16
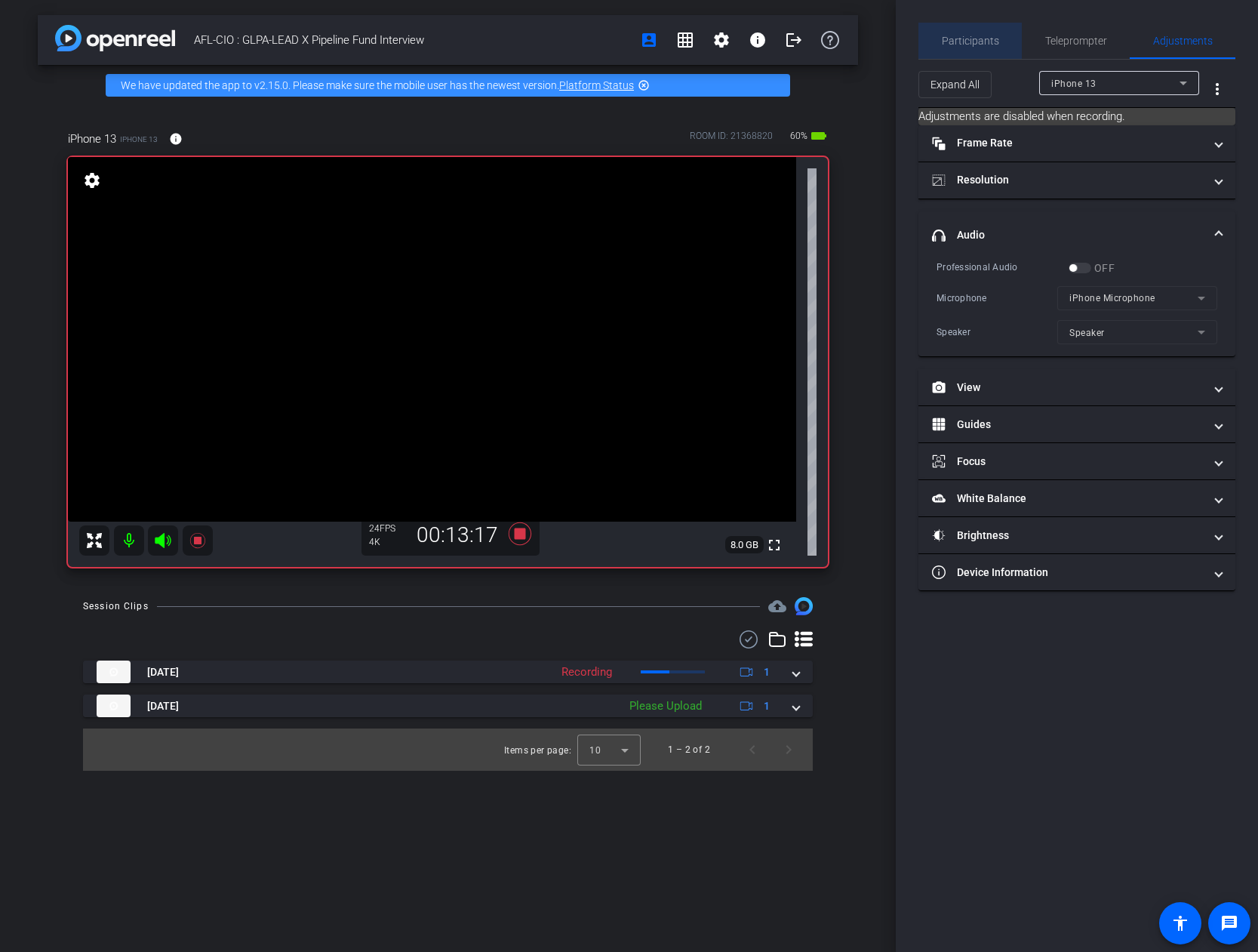
click at [994, 34] on span "Participants" at bounding box center [971, 40] width 57 height 36
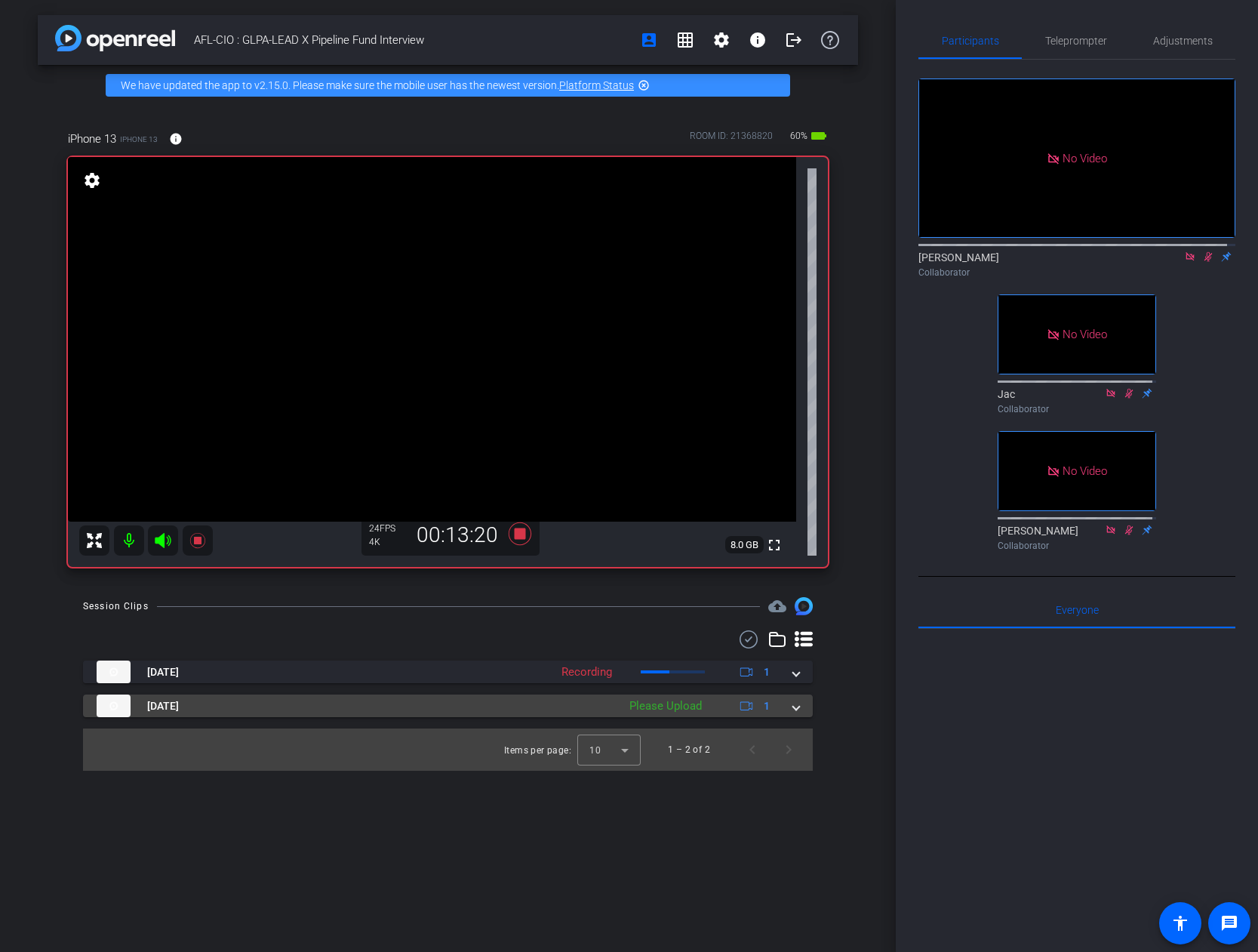
click at [680, 608] on div "Please Upload" at bounding box center [666, 706] width 88 height 18
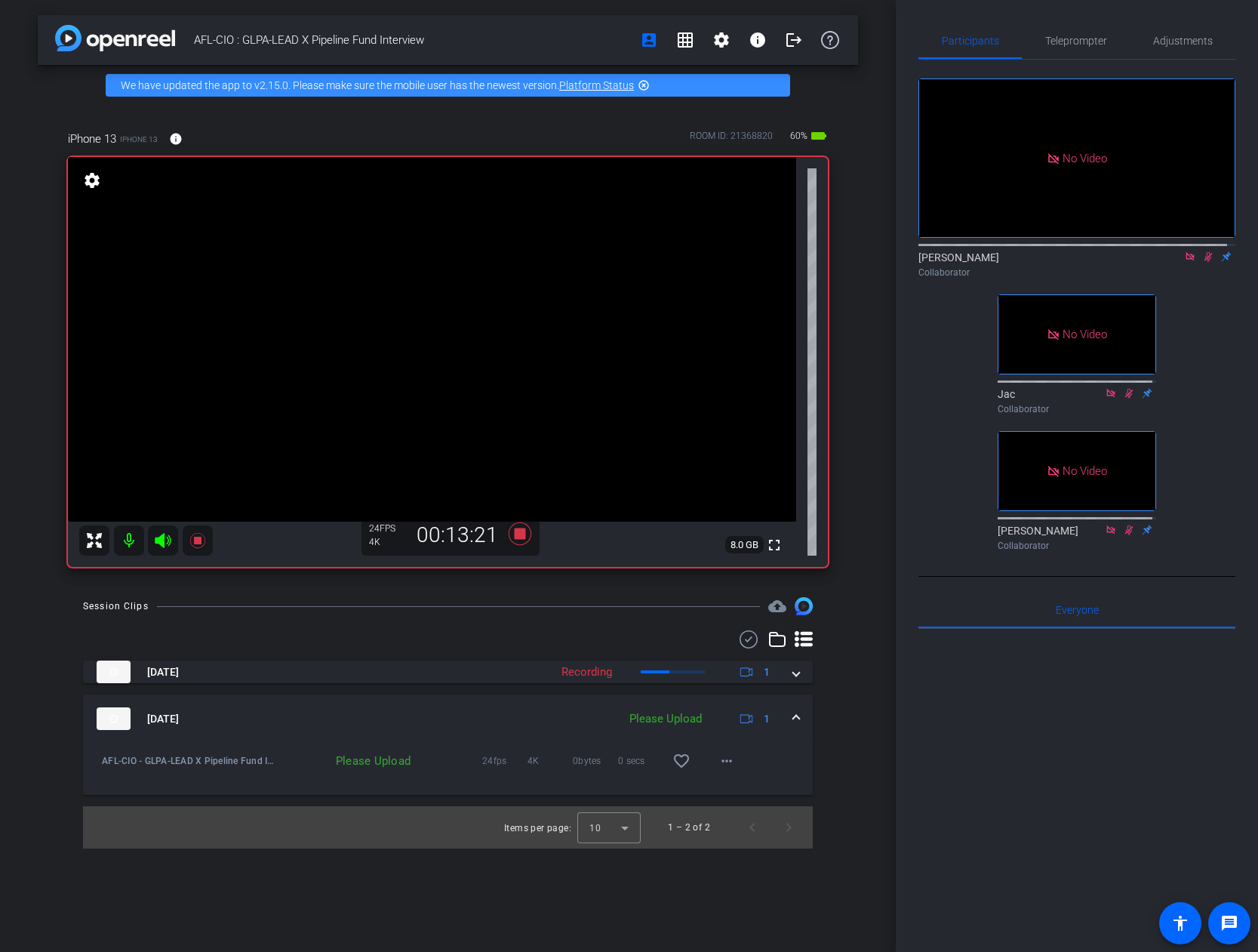
click at [676, 608] on div "Please Upload" at bounding box center [666, 719] width 88 height 18
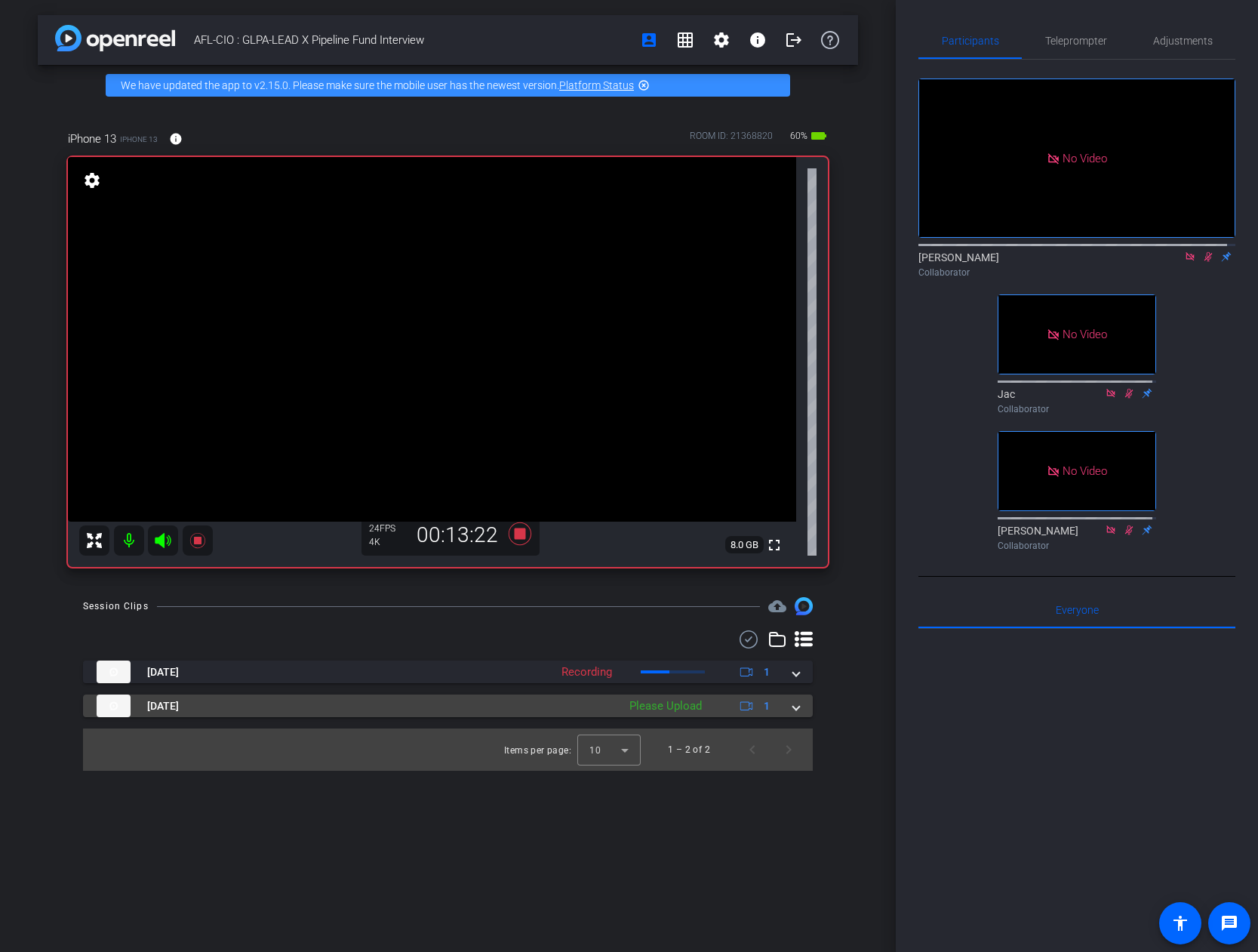
click at [685, 608] on div "Please Upload" at bounding box center [666, 706] width 88 height 18
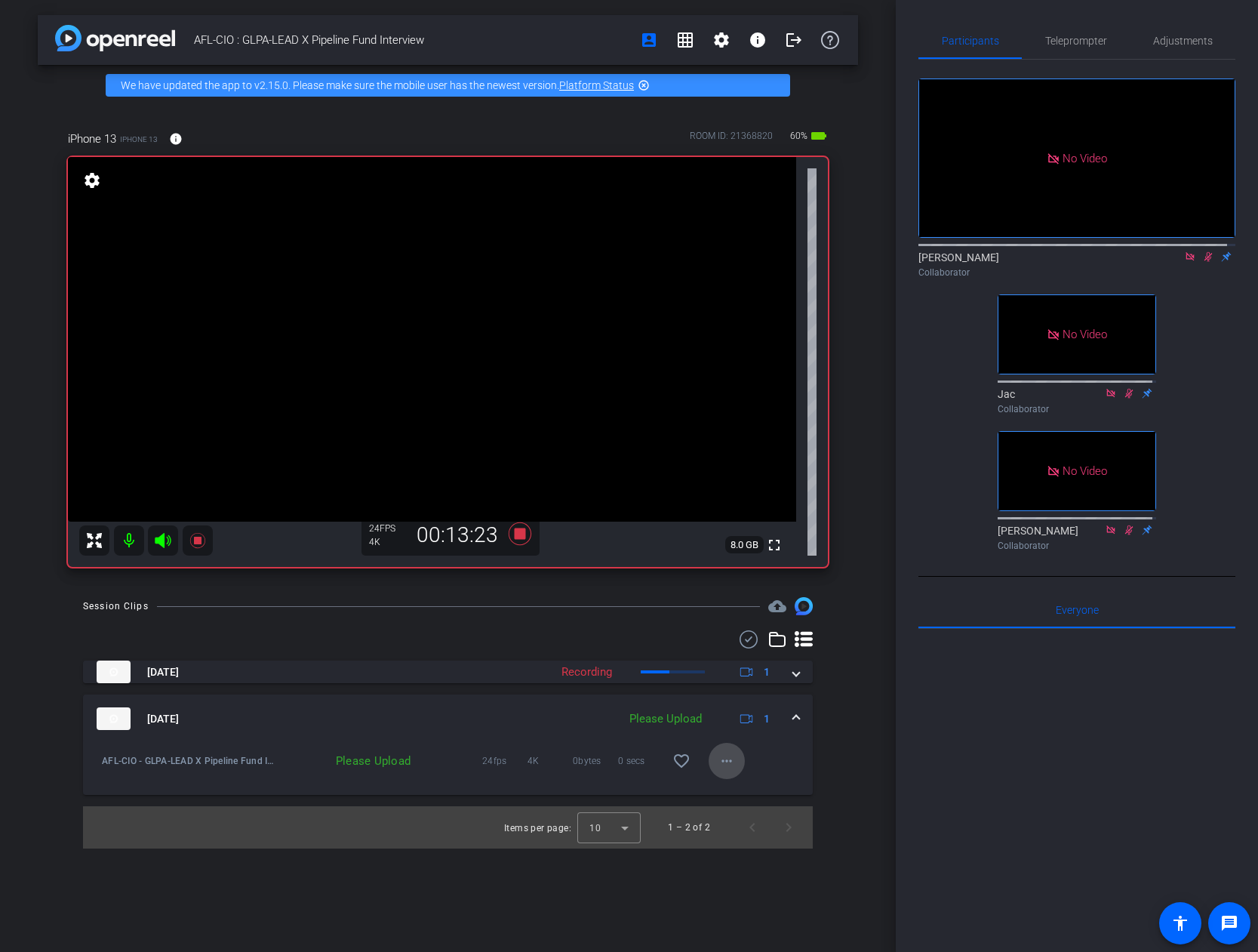
click at [731, 608] on mat-icon "more_horiz" at bounding box center [727, 761] width 18 height 18
click at [733, 608] on span "Upload" at bounding box center [751, 793] width 60 height 18
click at [735, 608] on mat-icon "more_horiz" at bounding box center [727, 761] width 18 height 18
click at [741, 608] on span "Cancel Upload" at bounding box center [753, 793] width 63 height 18
click at [718, 32] on mat-icon "settings" at bounding box center [722, 40] width 18 height 18
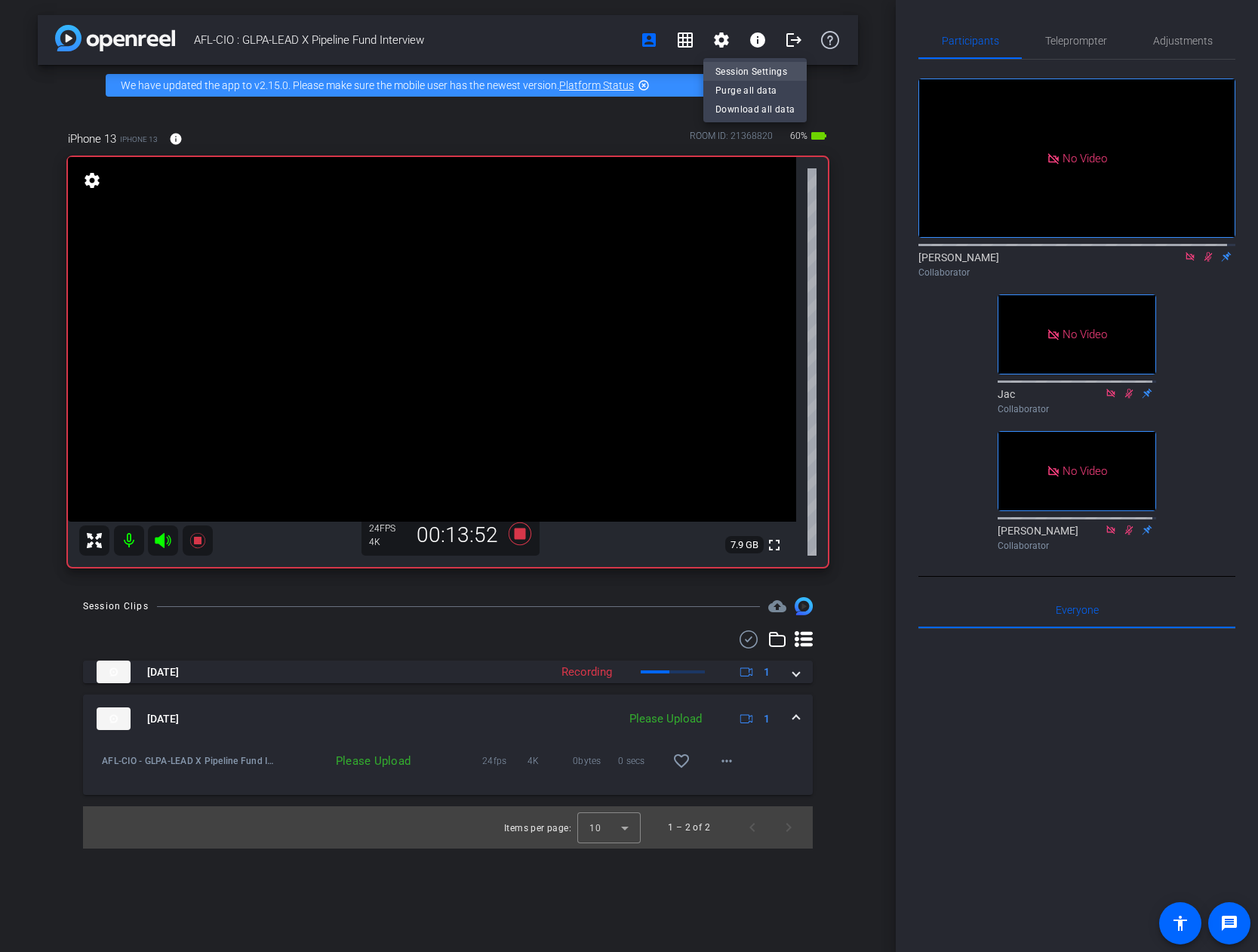
click at [767, 76] on span "Session Settings" at bounding box center [755, 72] width 79 height 18
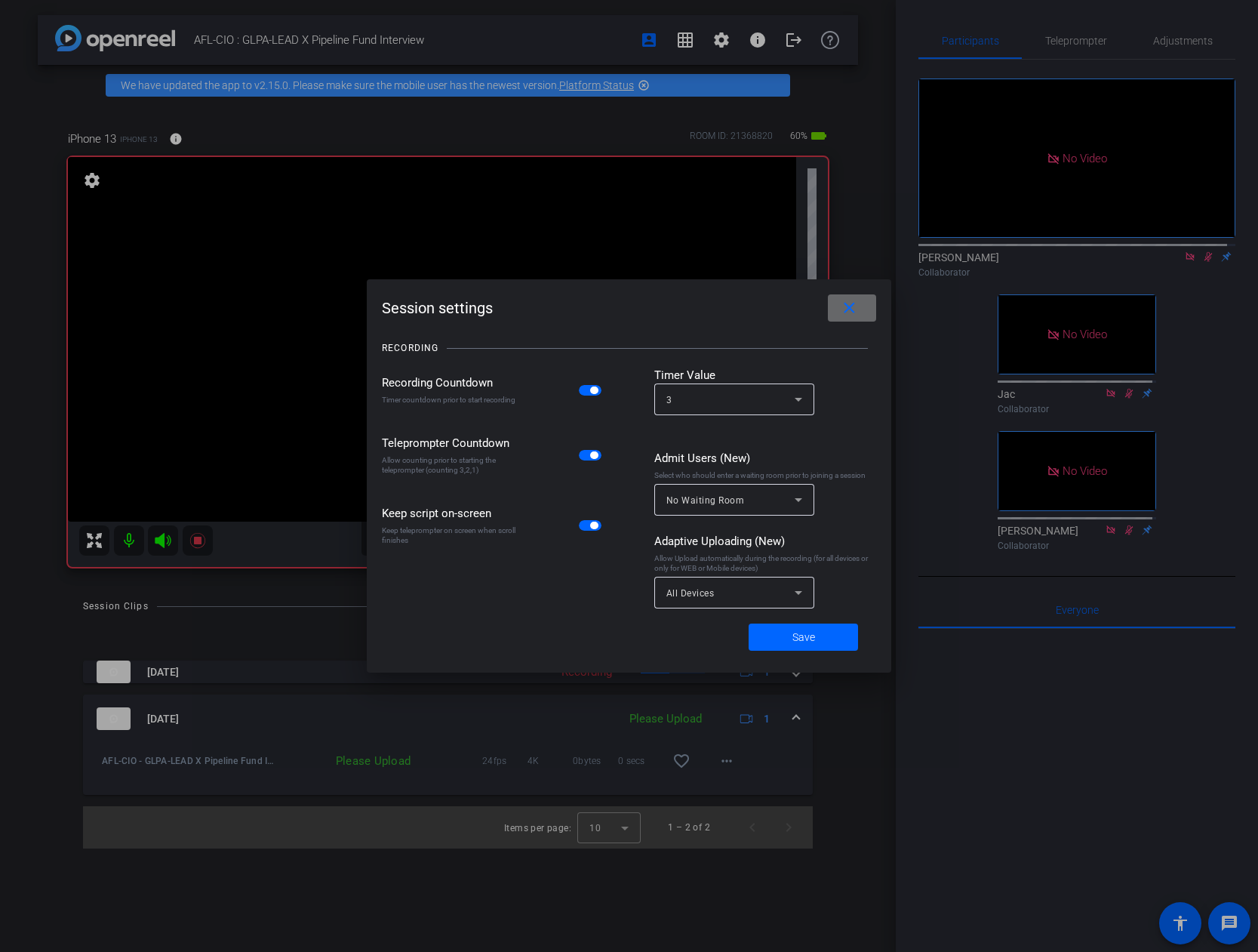
click at [859, 312] on span at bounding box center [852, 307] width 49 height 36
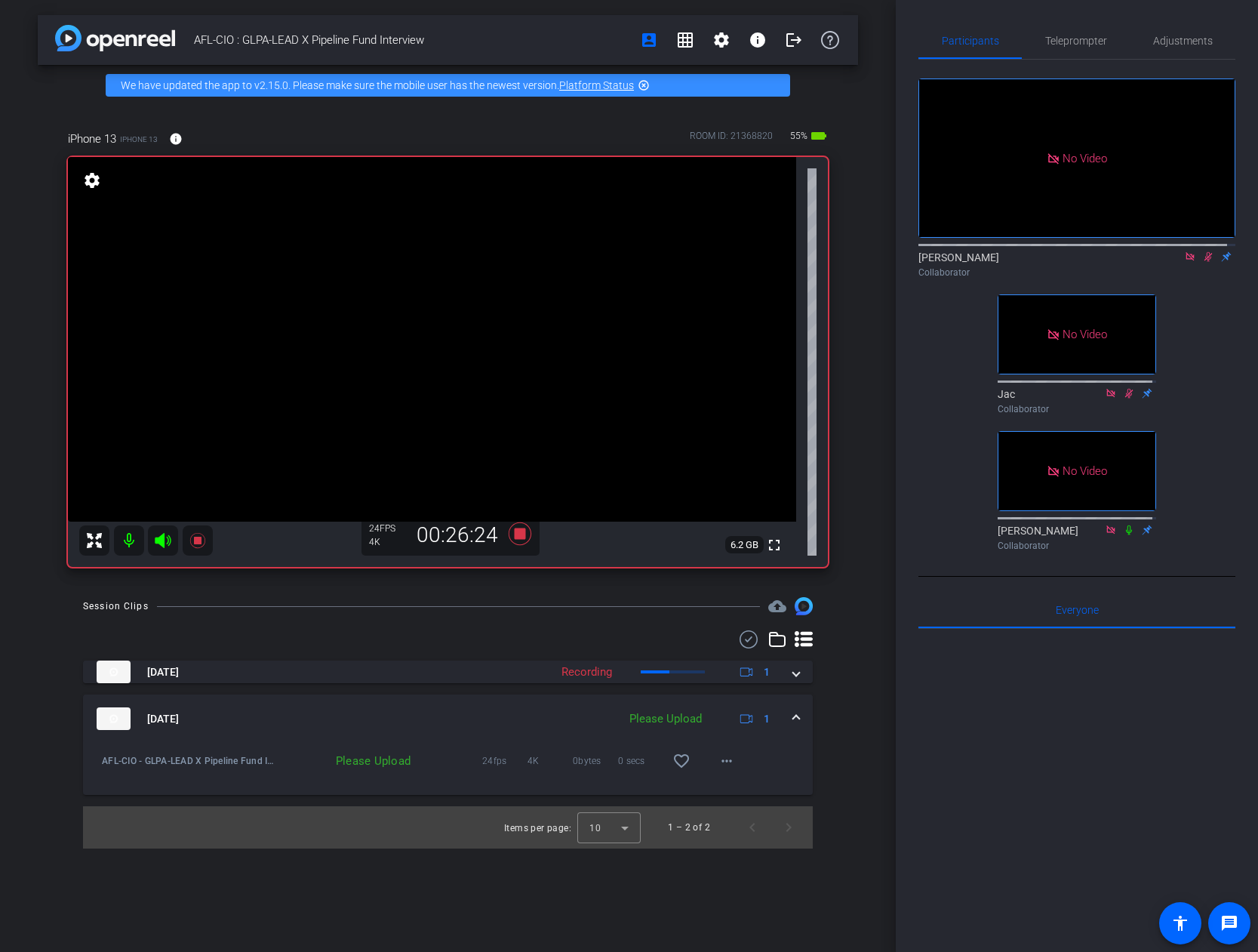
click at [996, 252] on icon at bounding box center [1209, 256] width 8 height 10
click at [522, 536] on icon at bounding box center [518, 533] width 22 height 22
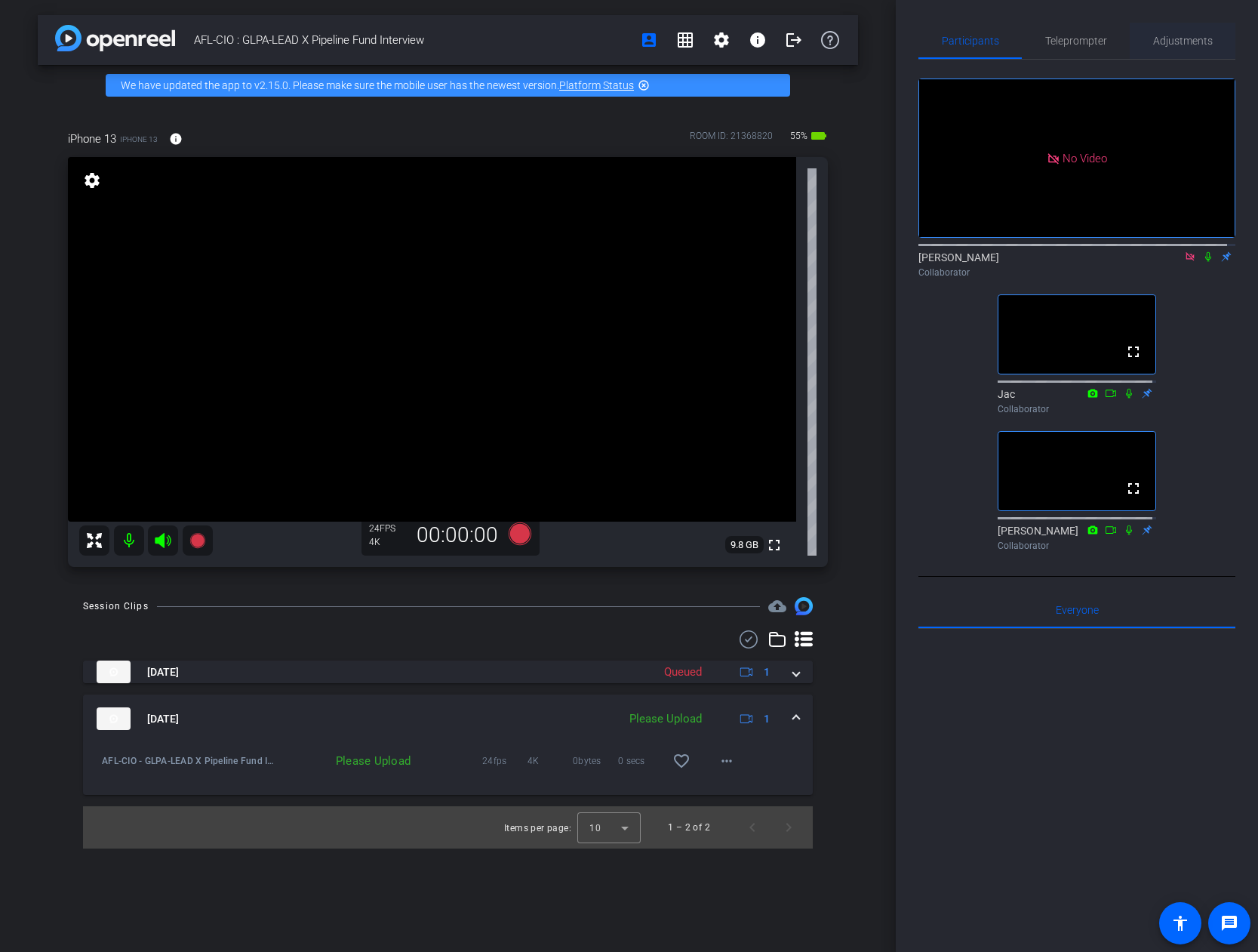
click at [996, 43] on span "Adjustments" at bounding box center [1183, 41] width 59 height 11
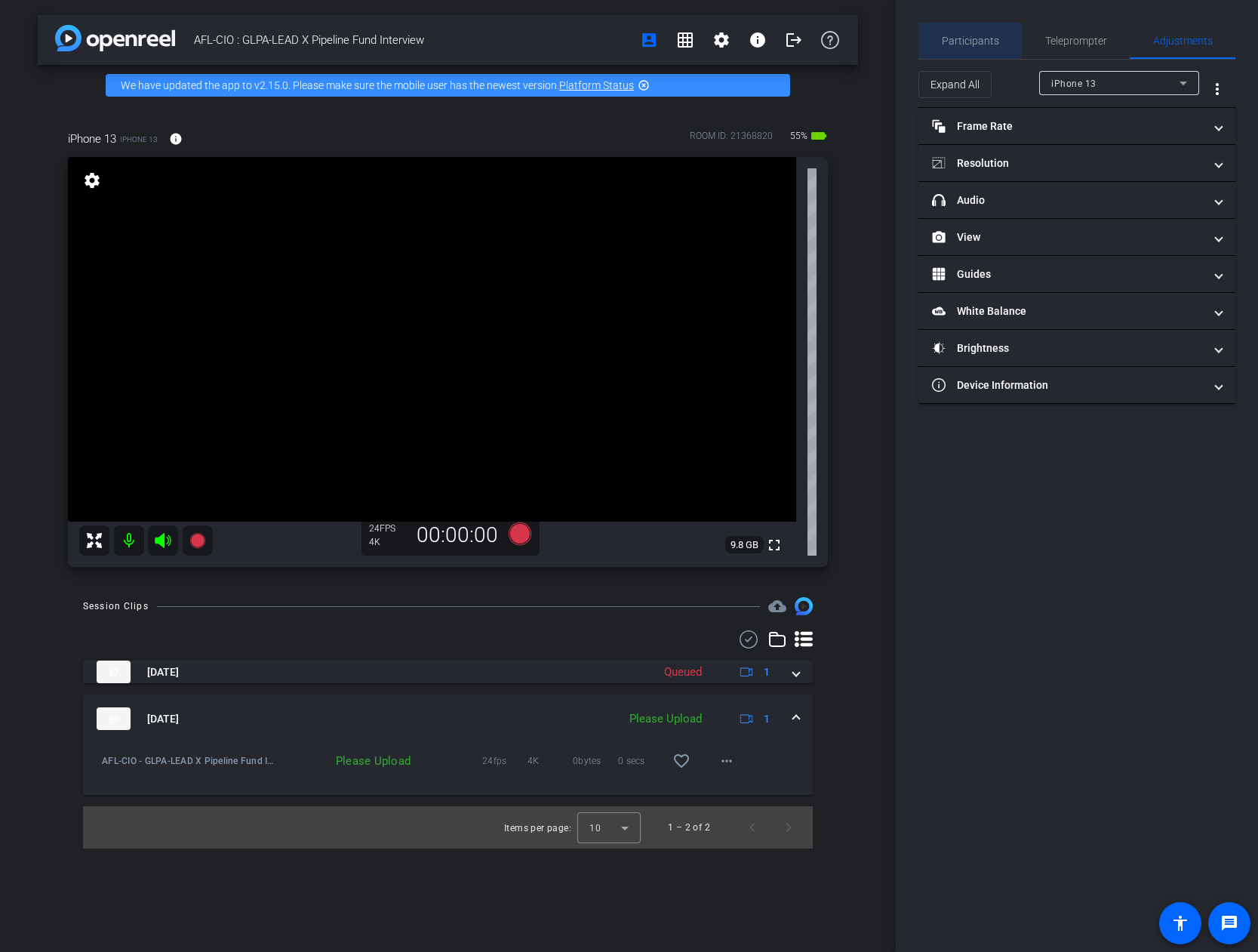
click at [970, 40] on span "Participants" at bounding box center [971, 41] width 57 height 11
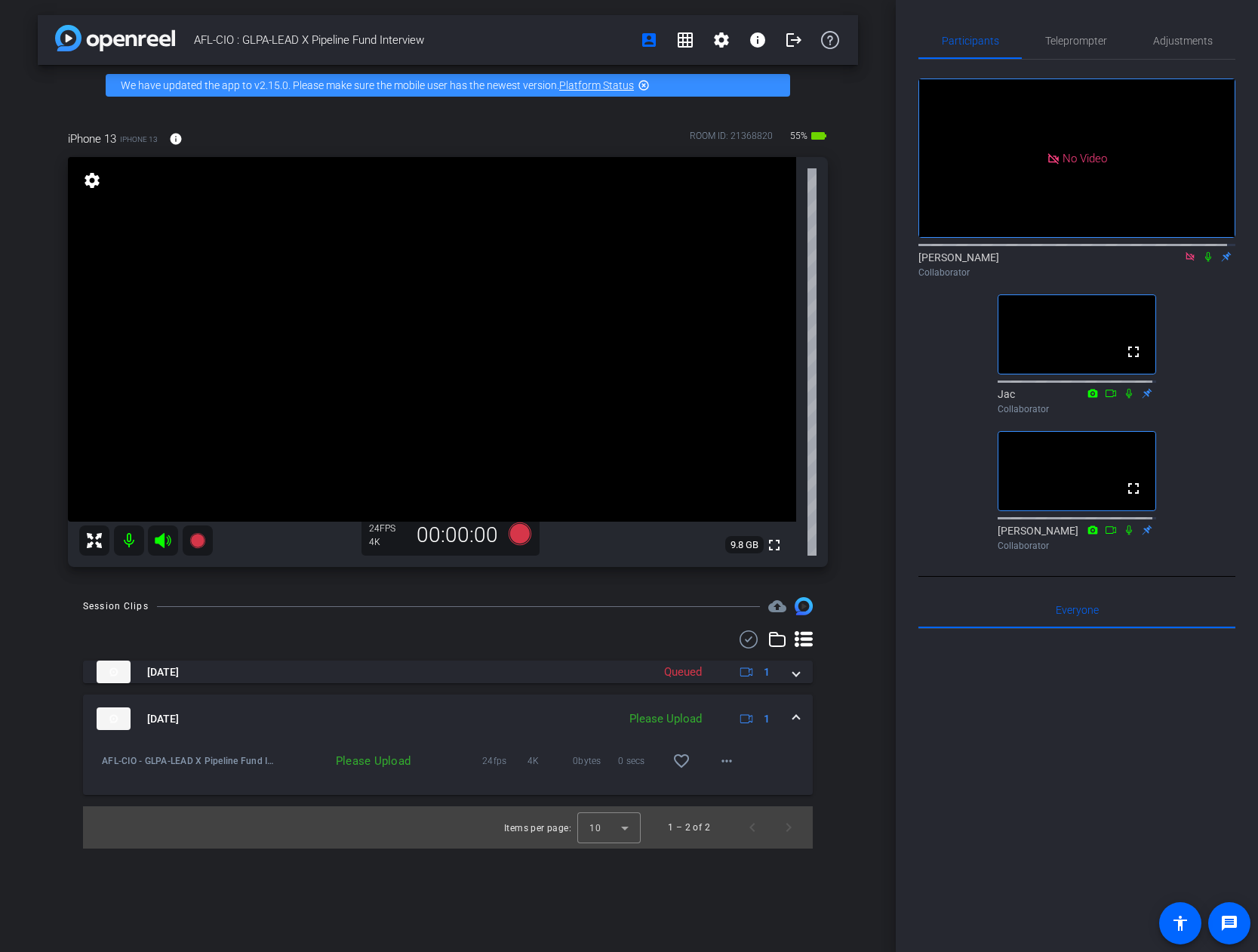
click at [996, 252] on icon at bounding box center [1189, 256] width 8 height 8
click at [996, 262] on icon at bounding box center [1172, 256] width 12 height 11
